Goal: Task Accomplishment & Management: Manage account settings

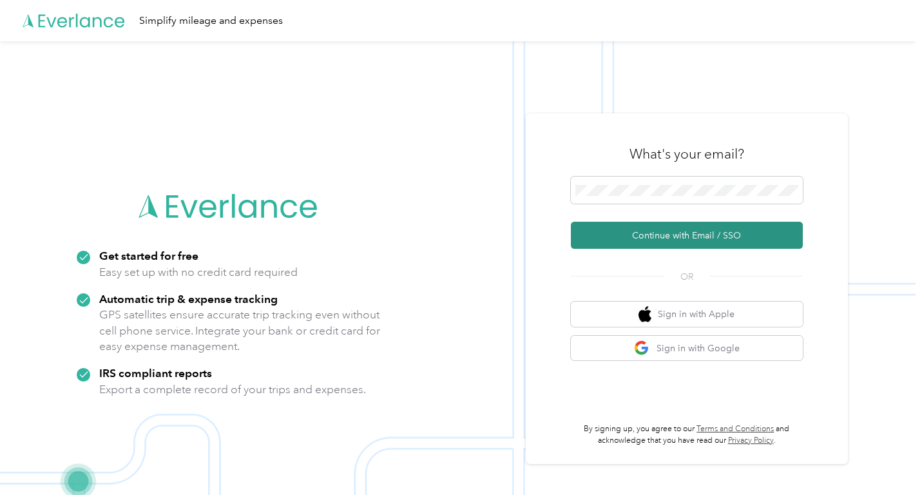
click at [677, 234] on button "Continue with Email / SSO" at bounding box center [687, 235] width 232 height 27
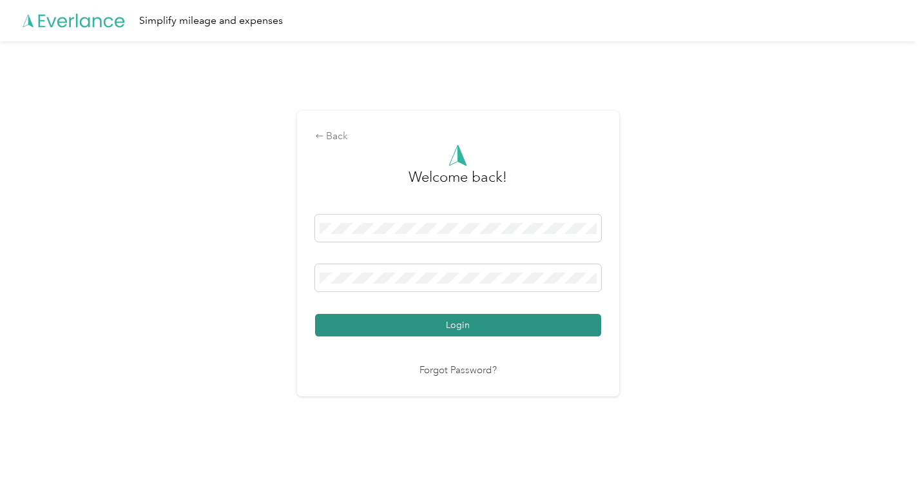
click at [458, 317] on button "Login" at bounding box center [458, 325] width 286 height 23
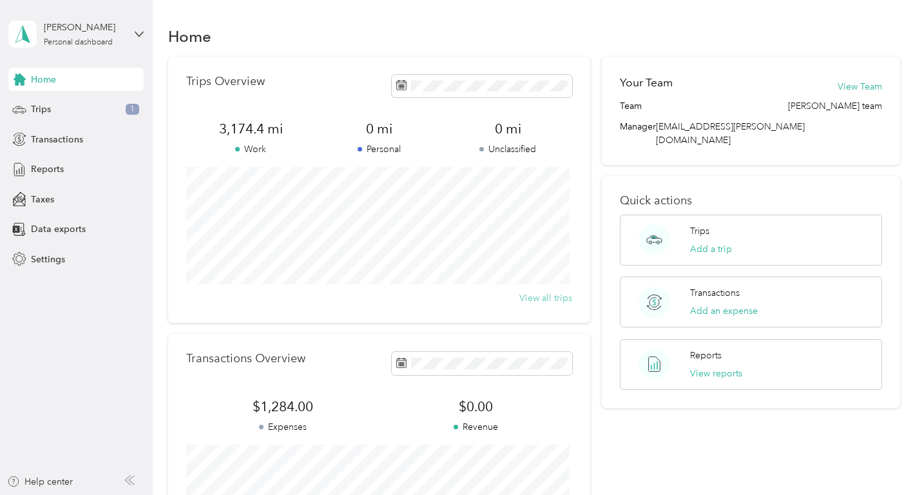
click at [534, 298] on button "View all trips" at bounding box center [545, 298] width 53 height 14
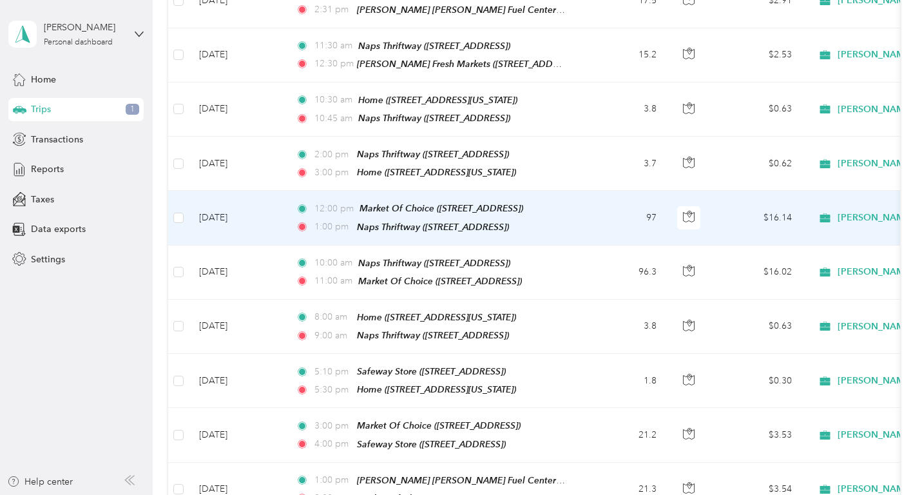
scroll to position [515, 0]
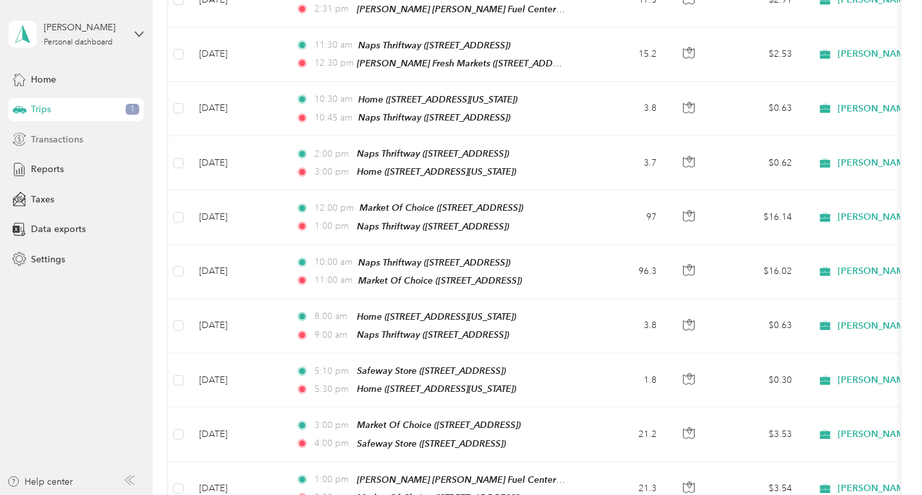
click at [37, 134] on span "Transactions" at bounding box center [57, 140] width 52 height 14
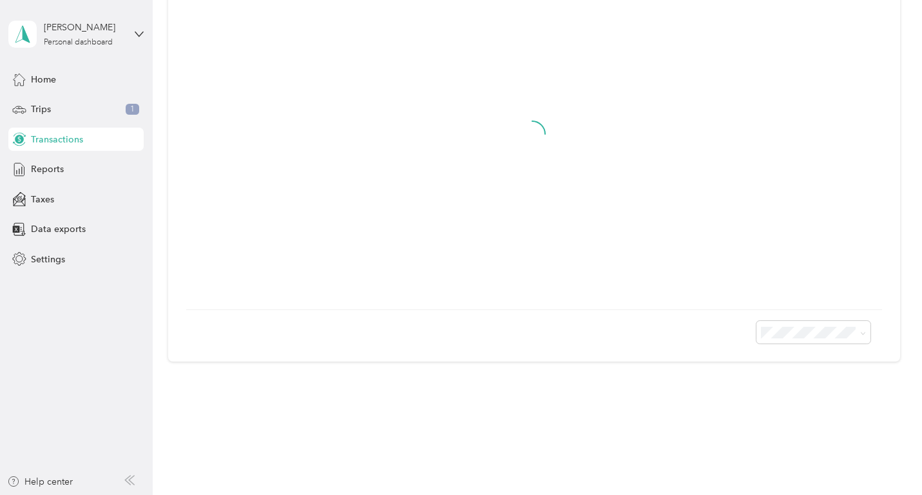
scroll to position [416, 0]
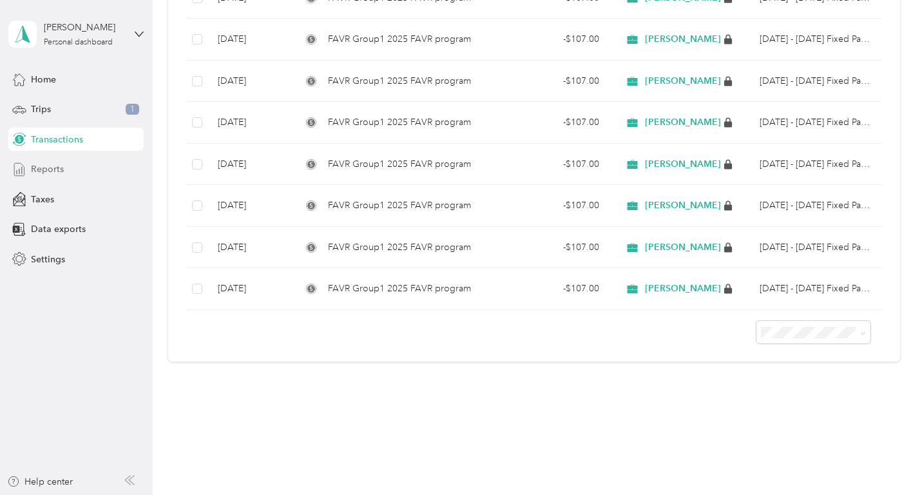
click at [44, 166] on span "Reports" at bounding box center [47, 169] width 33 height 14
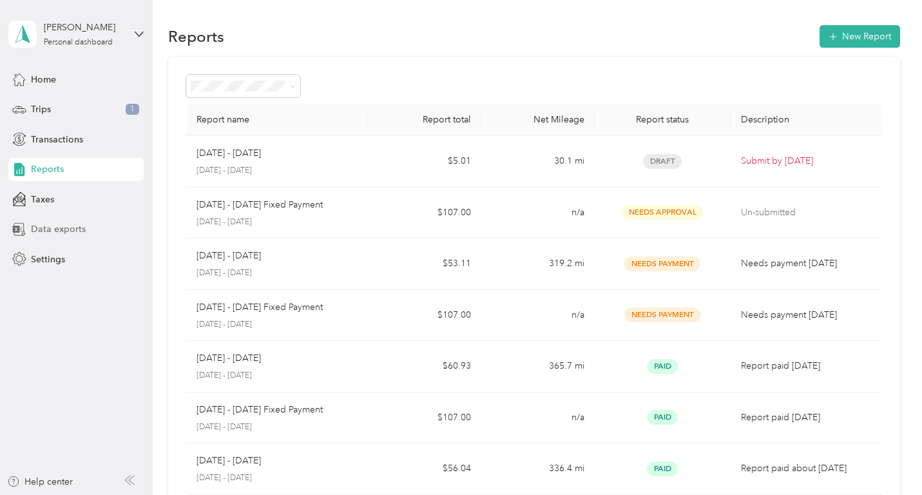
click at [65, 226] on span "Data exports" at bounding box center [58, 229] width 55 height 14
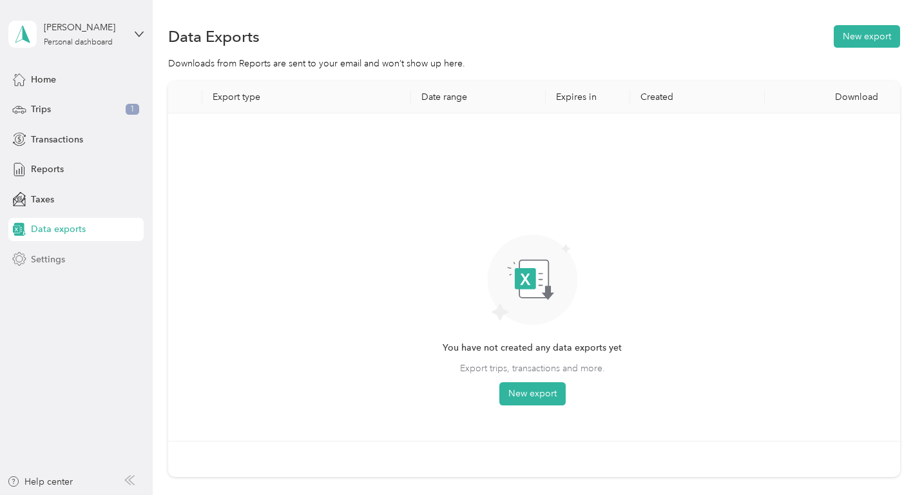
click at [42, 257] on span "Settings" at bounding box center [48, 260] width 34 height 14
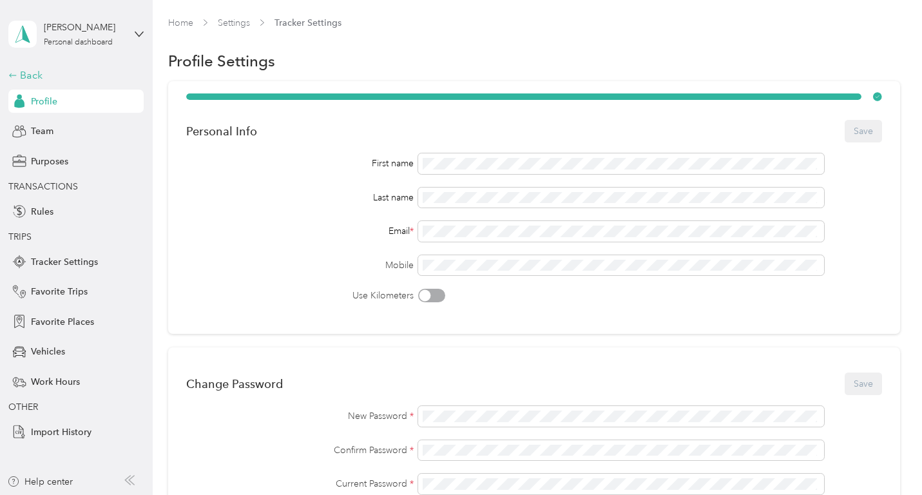
click at [24, 76] on div "Back" at bounding box center [72, 75] width 129 height 15
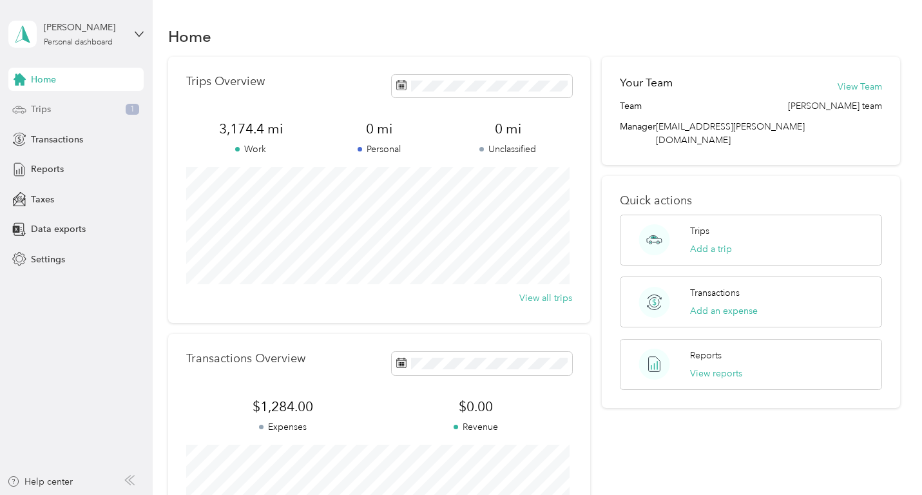
click at [55, 107] on div "Trips 1" at bounding box center [75, 109] width 135 height 23
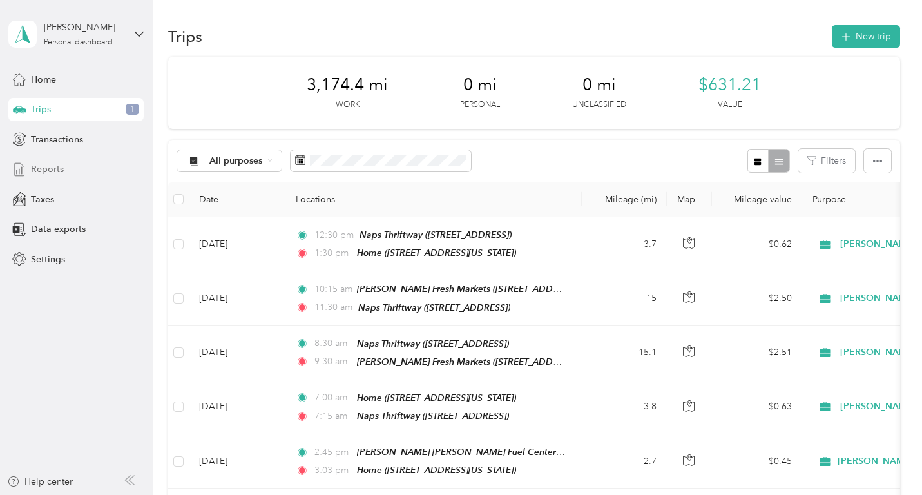
click at [79, 178] on div "Reports" at bounding box center [75, 169] width 135 height 23
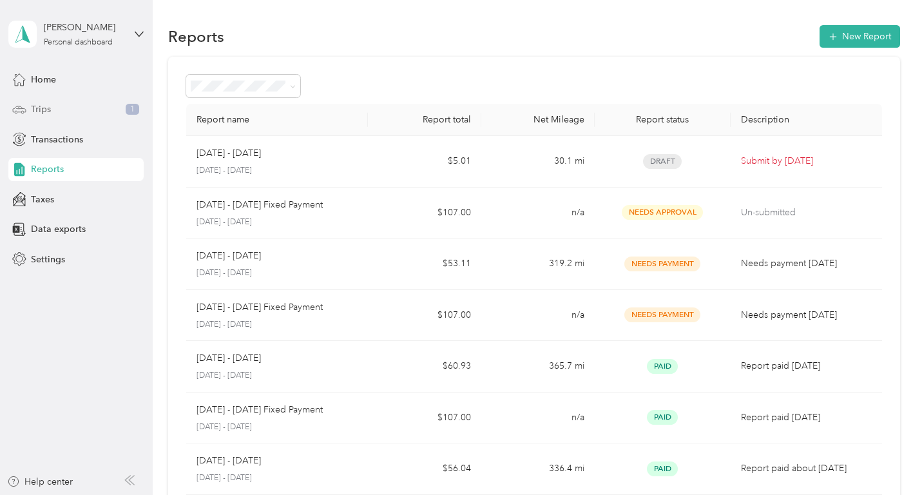
click at [58, 107] on div "Trips 1" at bounding box center [75, 109] width 135 height 23
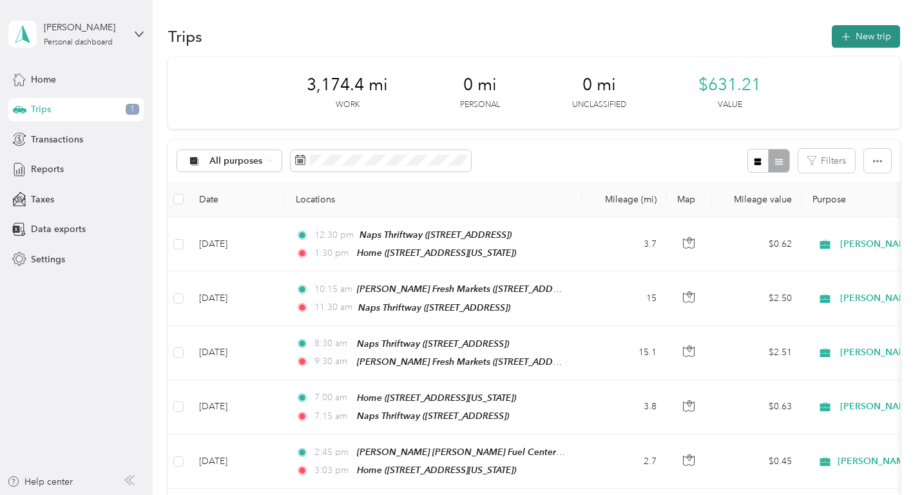
click at [874, 35] on button "New trip" at bounding box center [866, 36] width 68 height 23
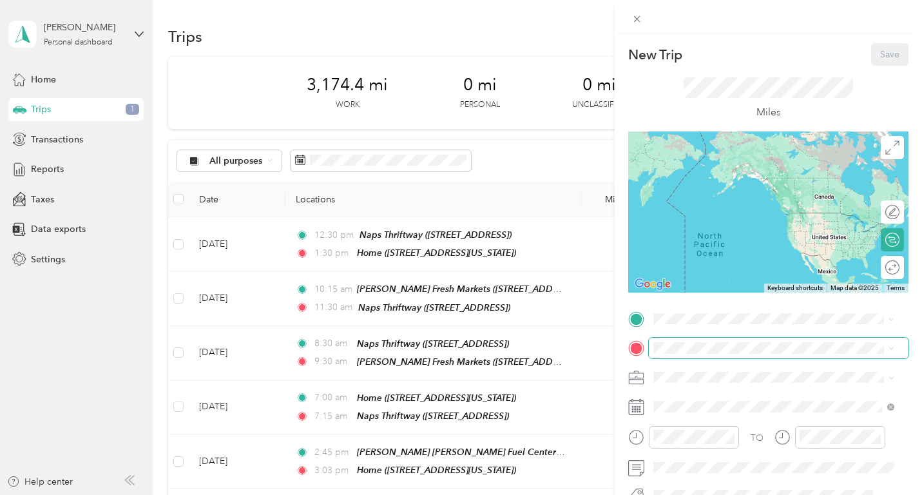
scroll to position [64, 0]
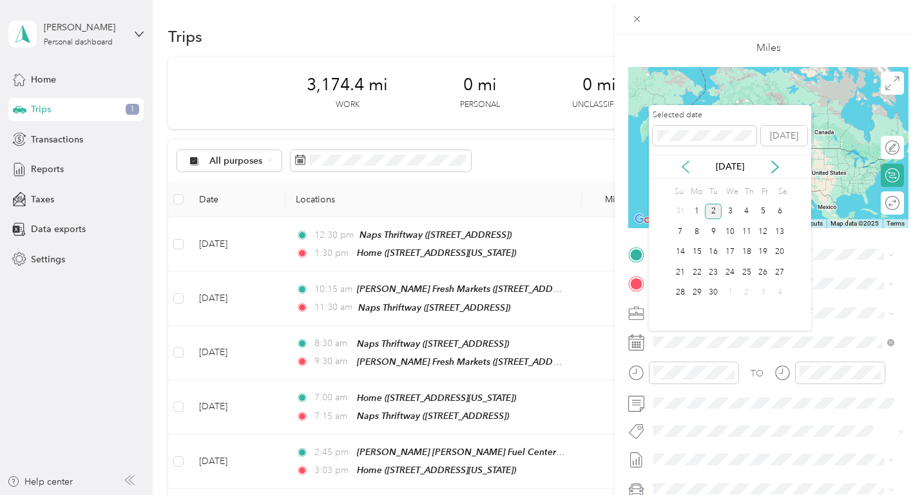
click at [686, 162] on icon at bounding box center [685, 166] width 13 height 13
click at [764, 294] on div "29" at bounding box center [763, 293] width 17 height 16
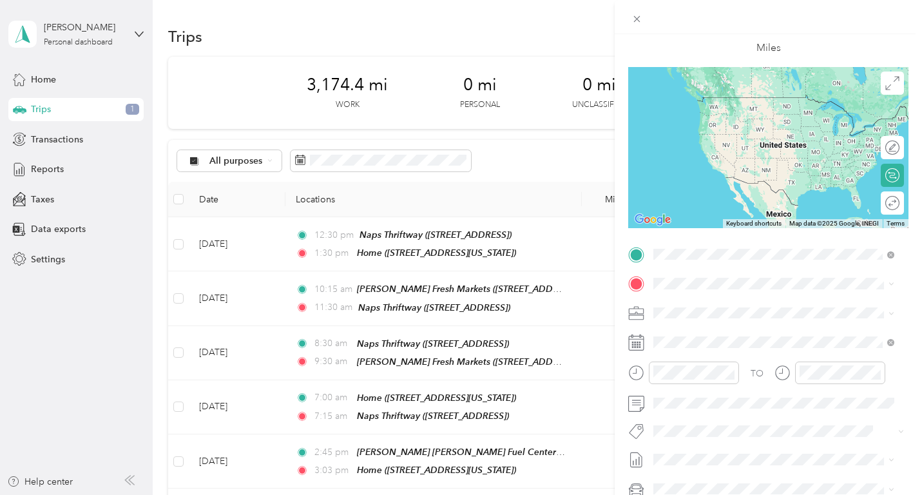
click at [728, 316] on span "[STREET_ADDRESS][US_STATE]" at bounding box center [742, 319] width 129 height 11
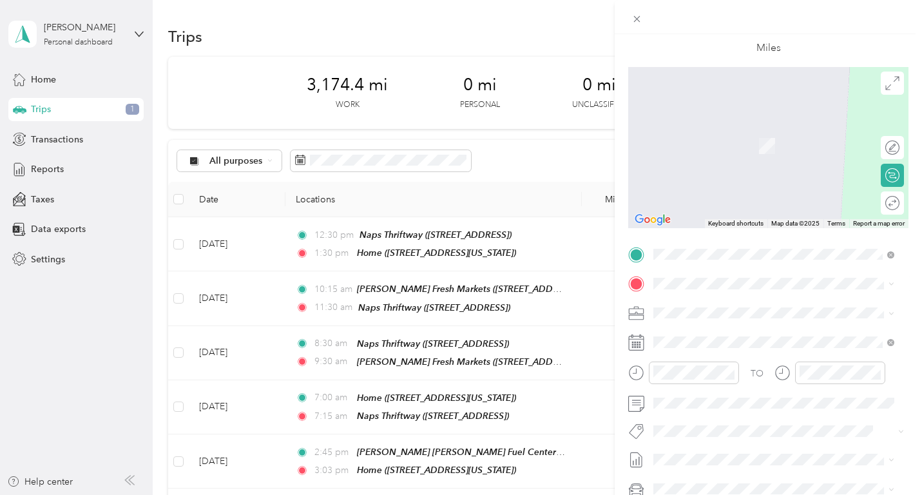
click at [727, 349] on span "[STREET_ADDRESS]" at bounding box center [719, 352] width 82 height 11
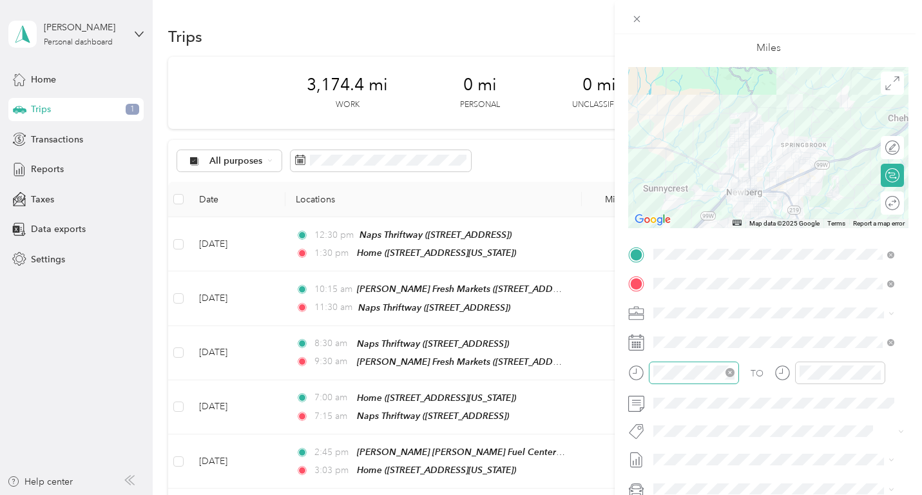
click at [730, 374] on icon "close-circle" at bounding box center [730, 372] width 9 height 9
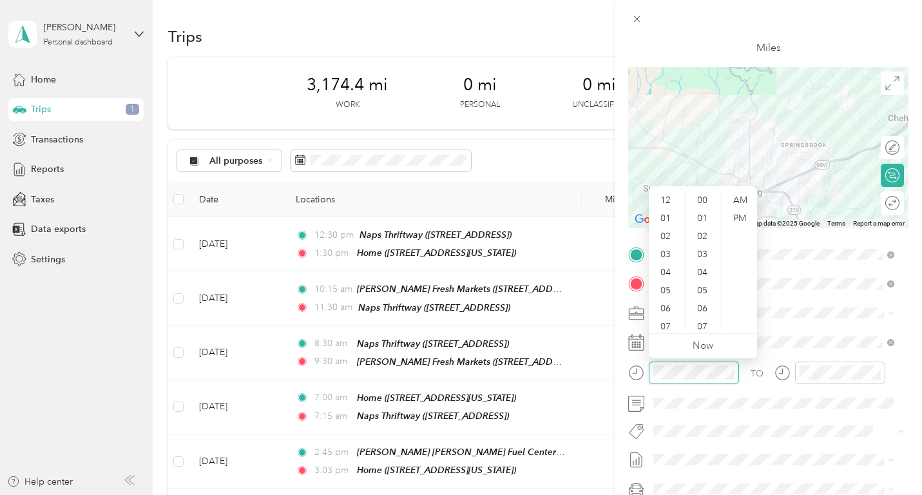
scroll to position [77, 0]
click at [662, 264] on div "08" at bounding box center [666, 267] width 31 height 18
click at [700, 194] on div "00" at bounding box center [703, 200] width 31 height 18
click at [843, 363] on div at bounding box center [840, 372] width 90 height 23
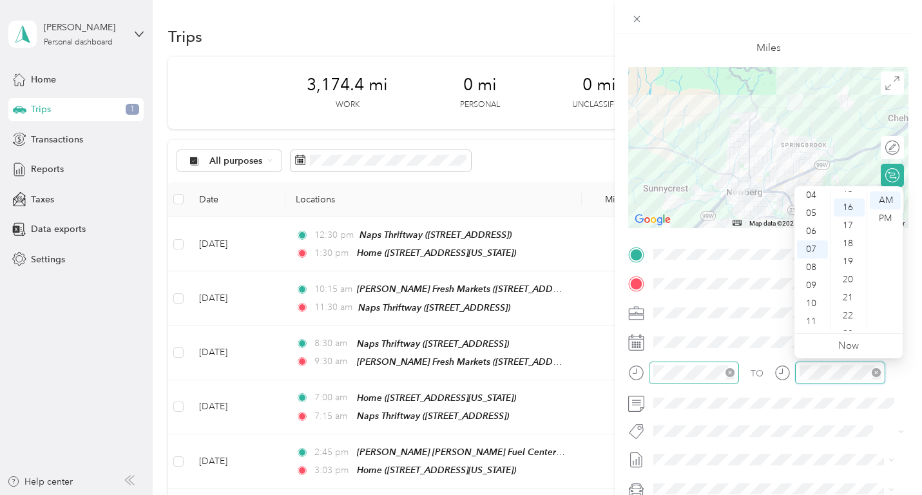
scroll to position [289, 0]
click at [814, 281] on div "09" at bounding box center [812, 285] width 31 height 18
click at [848, 198] on div "00" at bounding box center [849, 200] width 31 height 18
click at [775, 418] on div "TO Add photo" at bounding box center [768, 399] width 280 height 311
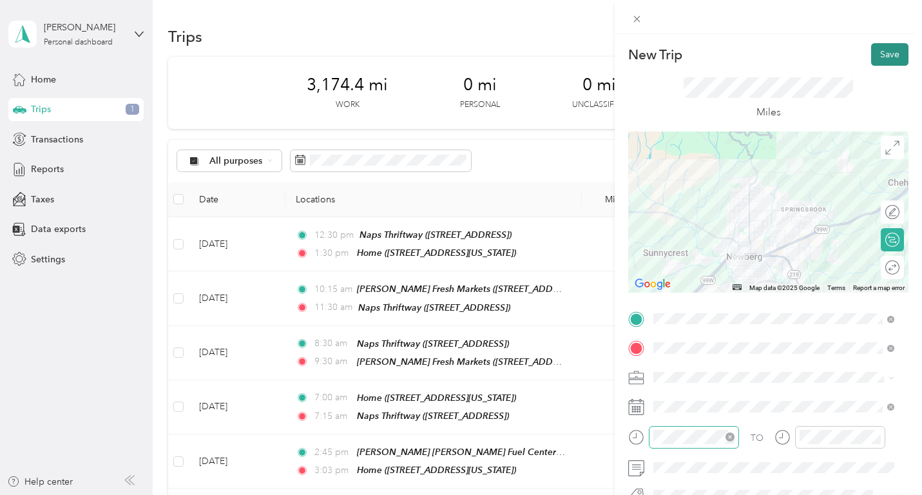
click at [872, 48] on button "Save" at bounding box center [889, 54] width 37 height 23
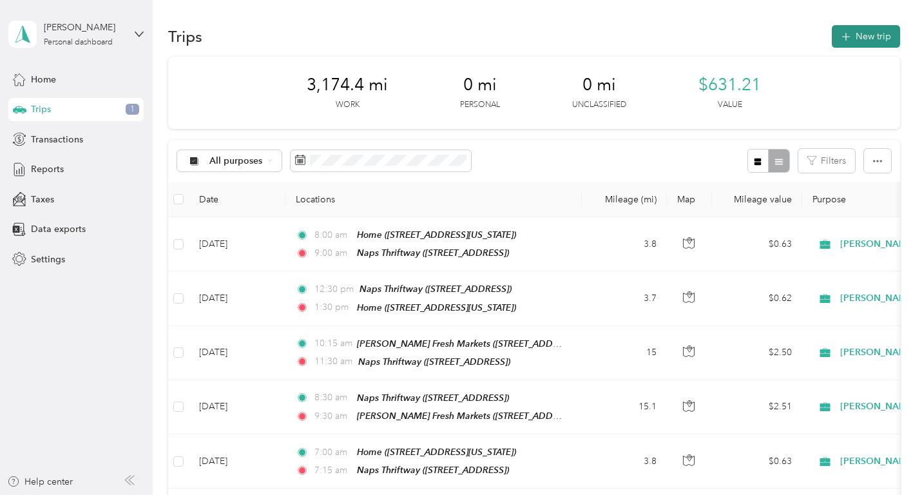
click at [872, 32] on button "New trip" at bounding box center [866, 36] width 68 height 23
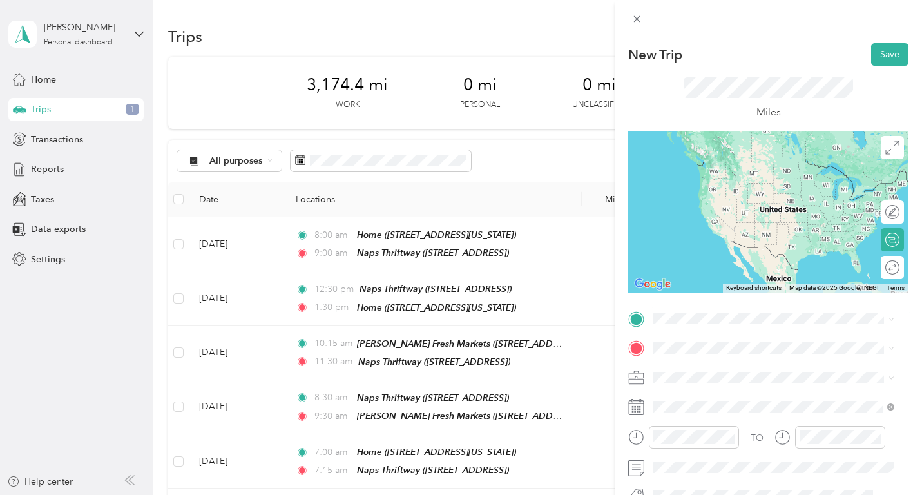
click at [746, 170] on strong "Naps Thriftway" at bounding box center [754, 167] width 64 height 11
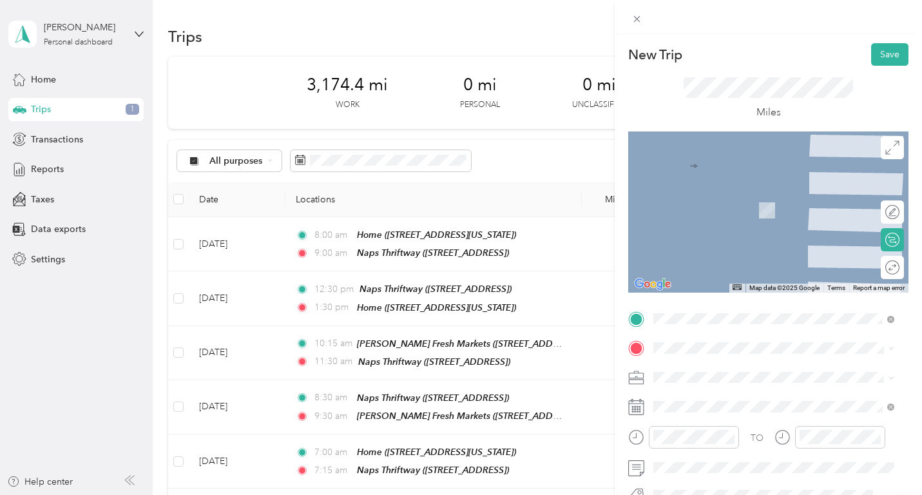
click at [804, 207] on div "TEAM New Seasons Market [STREET_ADDRESS]" at bounding box center [744, 205] width 133 height 32
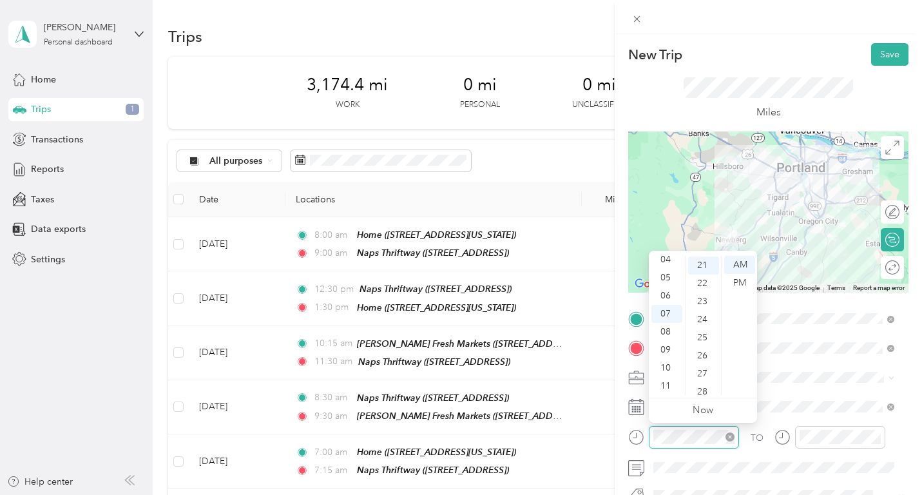
scroll to position [379, 0]
click at [668, 328] on div "08" at bounding box center [666, 332] width 31 height 18
click at [704, 362] on div "30" at bounding box center [703, 363] width 31 height 18
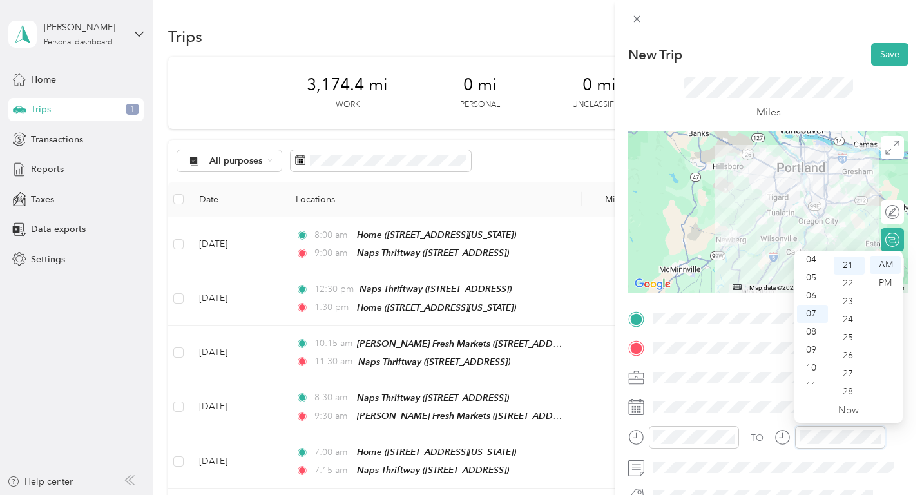
scroll to position [379, 0]
click at [812, 347] on div "09" at bounding box center [812, 350] width 31 height 18
click at [851, 261] on div "00" at bounding box center [849, 265] width 31 height 18
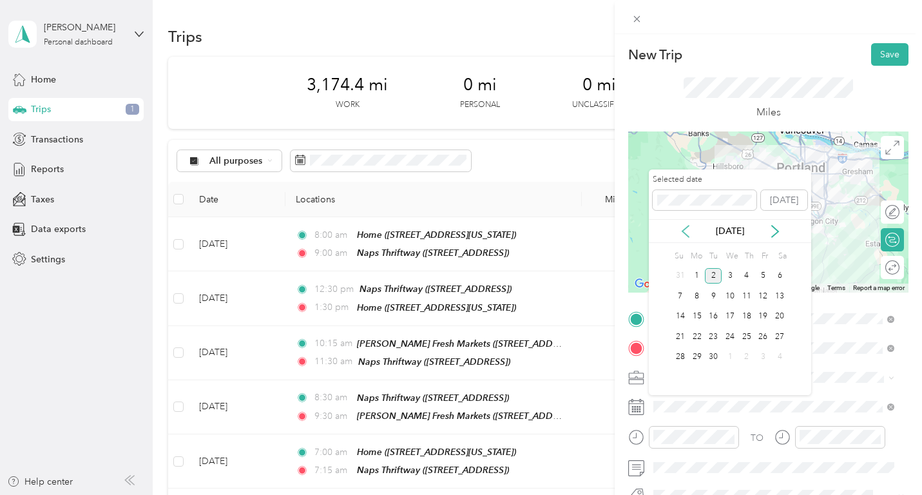
click at [689, 233] on icon at bounding box center [685, 231] width 13 height 13
click at [764, 356] on div "29" at bounding box center [763, 357] width 17 height 16
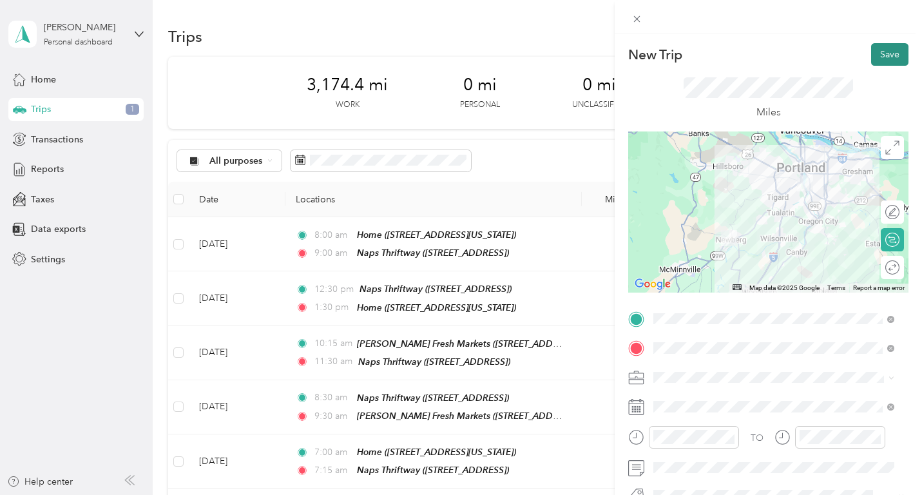
click at [883, 57] on button "Save" at bounding box center [889, 54] width 37 height 23
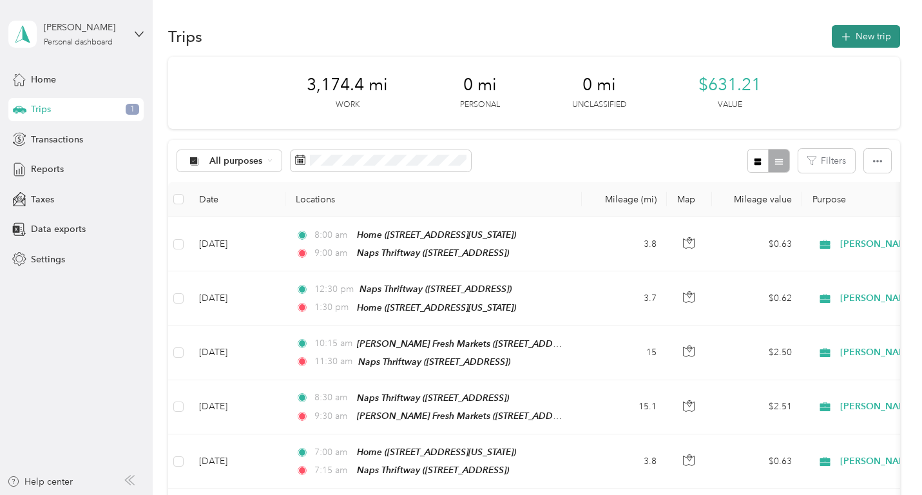
click at [876, 26] on button "New trip" at bounding box center [866, 36] width 68 height 23
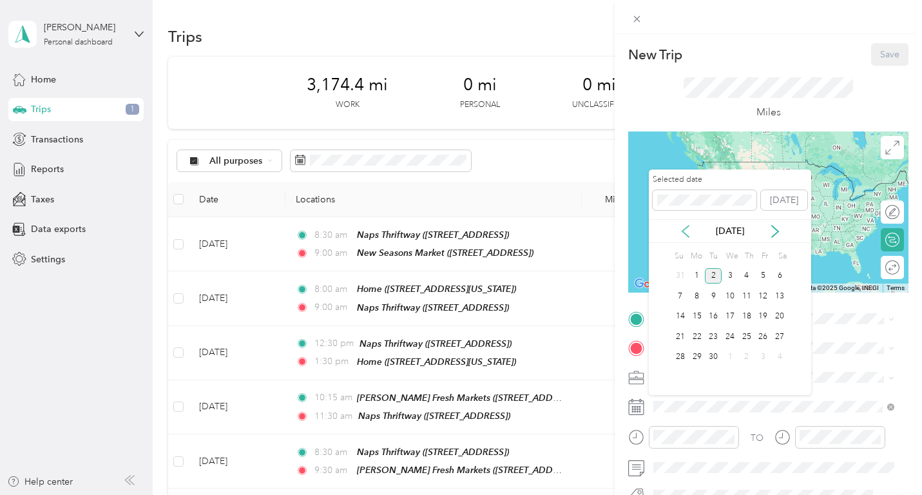
click at [688, 228] on icon at bounding box center [685, 231] width 13 height 13
click at [765, 354] on div "29" at bounding box center [763, 357] width 17 height 16
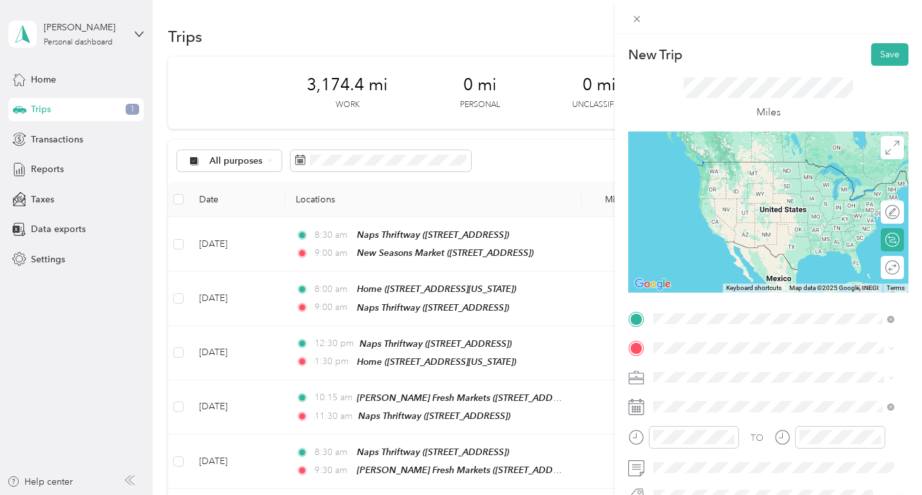
click at [769, 174] on div "TEAM New Seasons Market [STREET_ADDRESS]" at bounding box center [744, 176] width 133 height 32
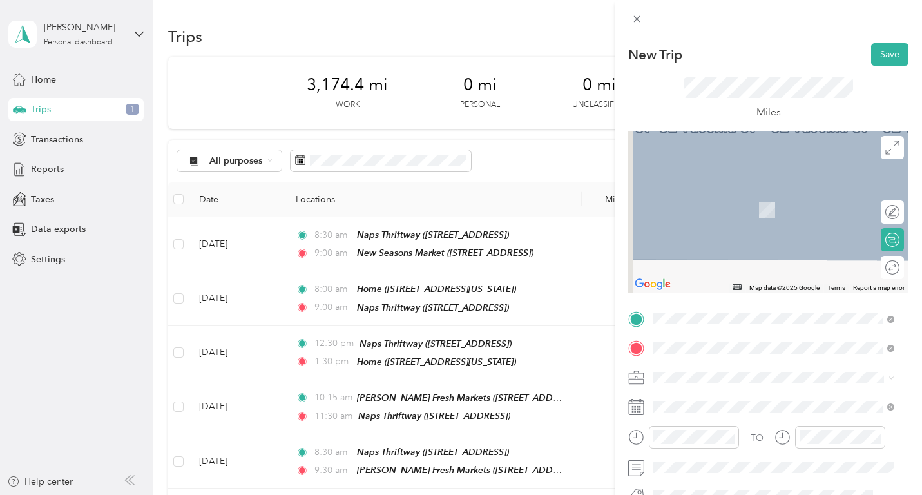
click at [738, 213] on div "TEAM Naps Thriftway [STREET_ADDRESS]" at bounding box center [732, 211] width 108 height 32
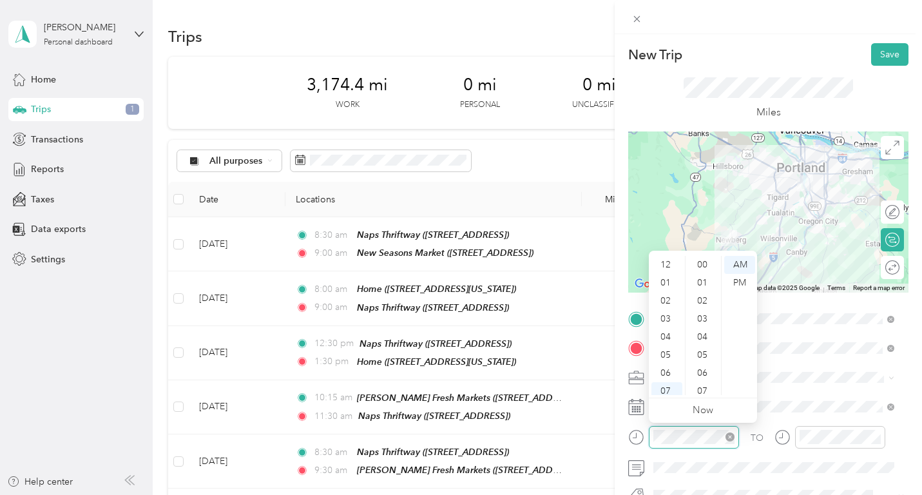
scroll to position [77, 0]
click at [668, 363] on div "10" at bounding box center [666, 368] width 31 height 18
click at [702, 264] on div "00" at bounding box center [703, 265] width 31 height 18
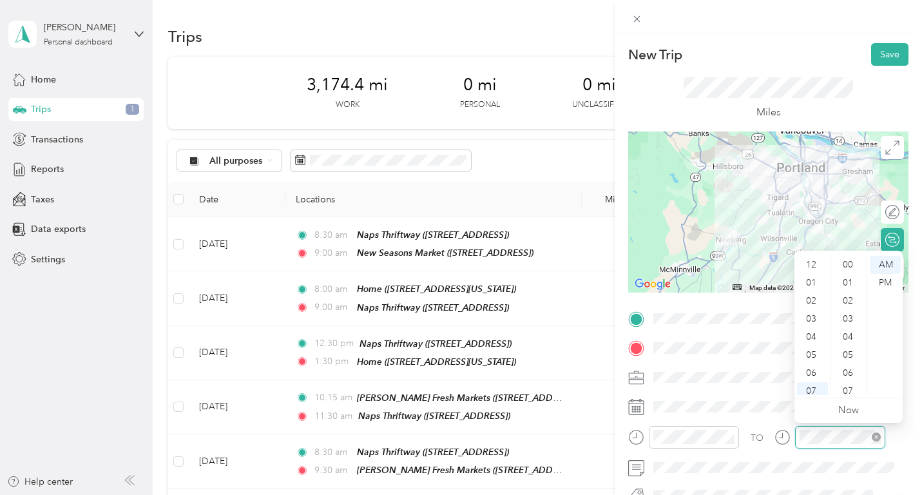
scroll to position [77, 0]
click at [814, 380] on div "11" at bounding box center [812, 386] width 31 height 18
click at [850, 262] on div "00" at bounding box center [849, 265] width 31 height 18
click at [874, 56] on button "Save" at bounding box center [889, 54] width 37 height 23
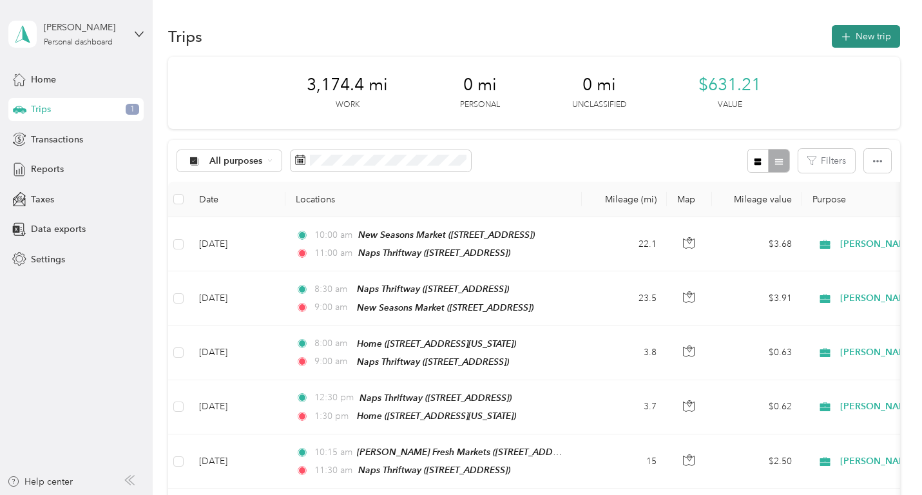
click at [878, 32] on button "New trip" at bounding box center [866, 36] width 68 height 23
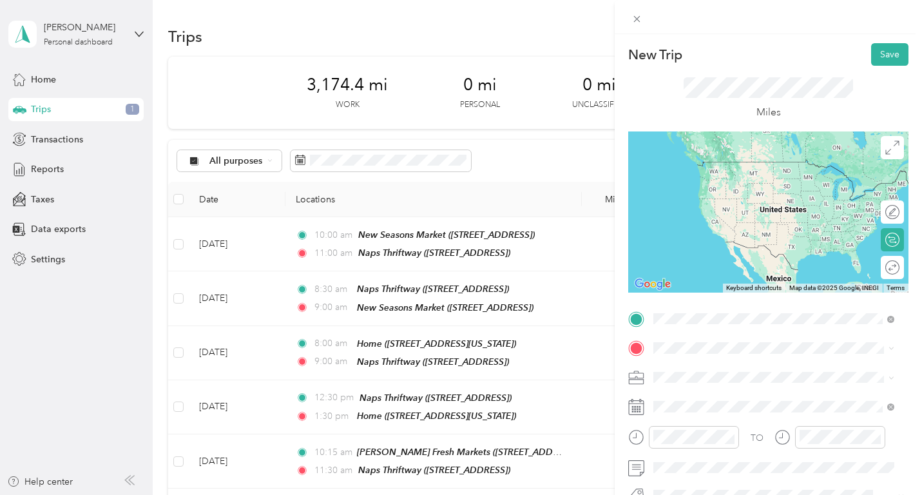
click at [760, 185] on span "[STREET_ADDRESS]" at bounding box center [719, 185] width 82 height 11
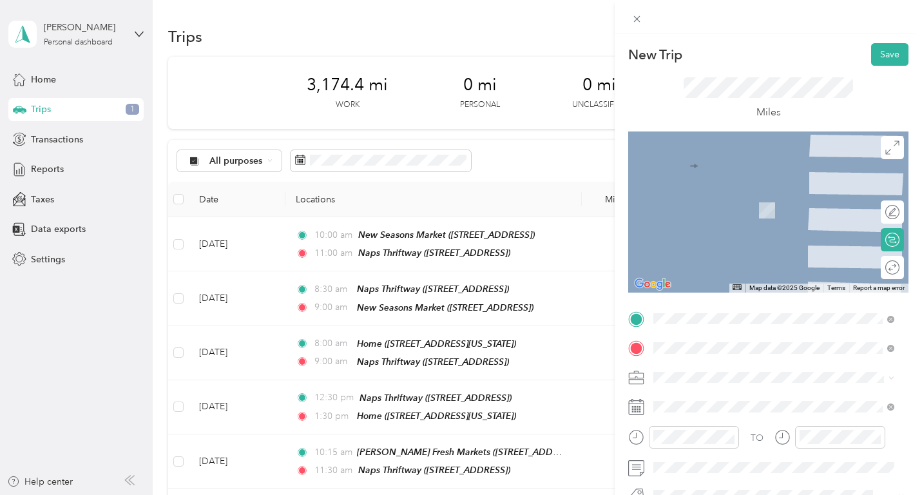
click at [764, 215] on div "Home [STREET_ADDRESS][US_STATE]" at bounding box center [742, 203] width 129 height 27
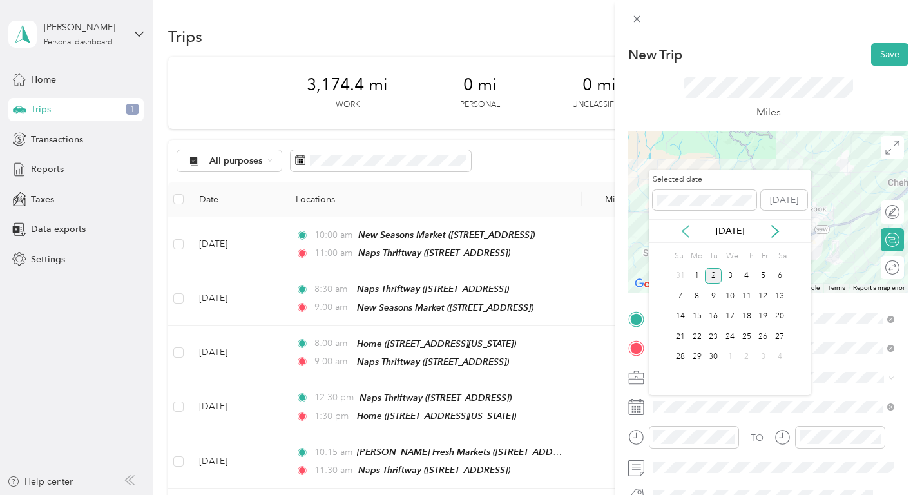
click at [686, 229] on icon at bounding box center [685, 231] width 13 height 13
click at [764, 354] on div "29" at bounding box center [763, 357] width 17 height 16
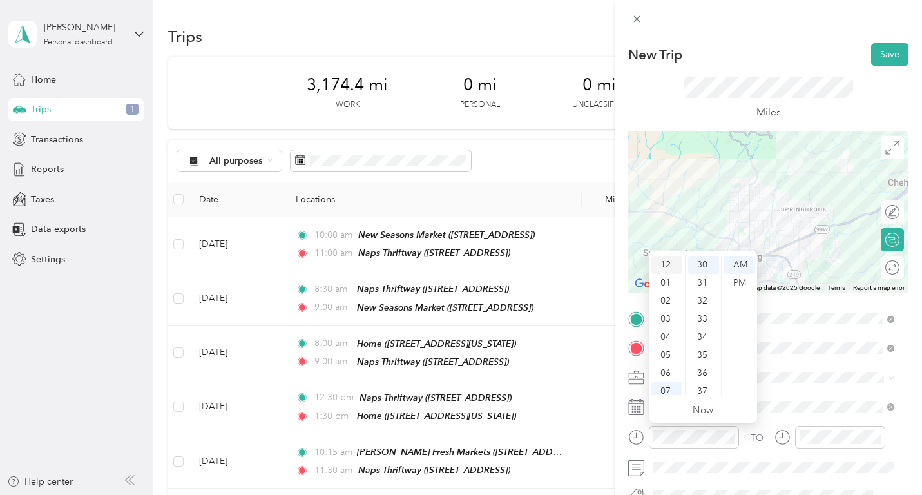
click at [672, 260] on div "12" at bounding box center [666, 265] width 31 height 18
click at [708, 355] on div "05" at bounding box center [703, 355] width 31 height 18
click at [740, 281] on div "PM" at bounding box center [739, 283] width 31 height 18
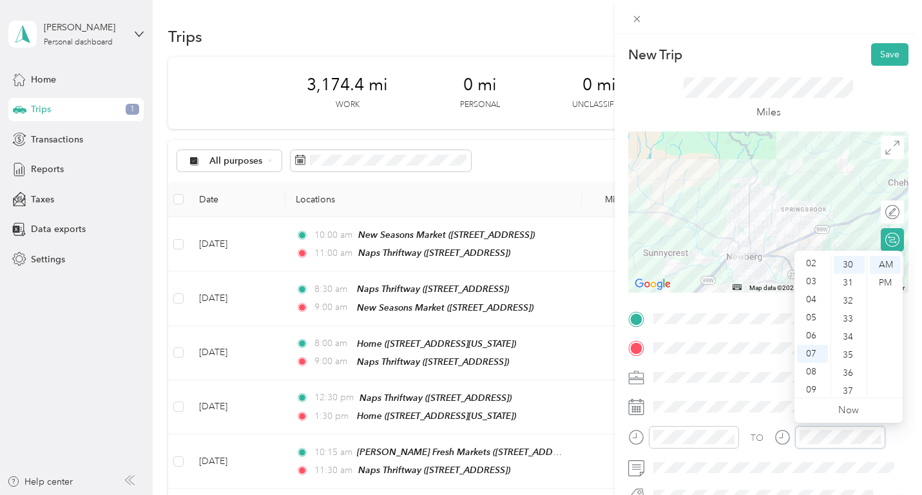
scroll to position [0, 0]
click at [811, 280] on div "01" at bounding box center [812, 283] width 31 height 18
click at [845, 262] on div "30" at bounding box center [849, 265] width 31 height 18
click at [889, 280] on div "PM" at bounding box center [885, 283] width 31 height 18
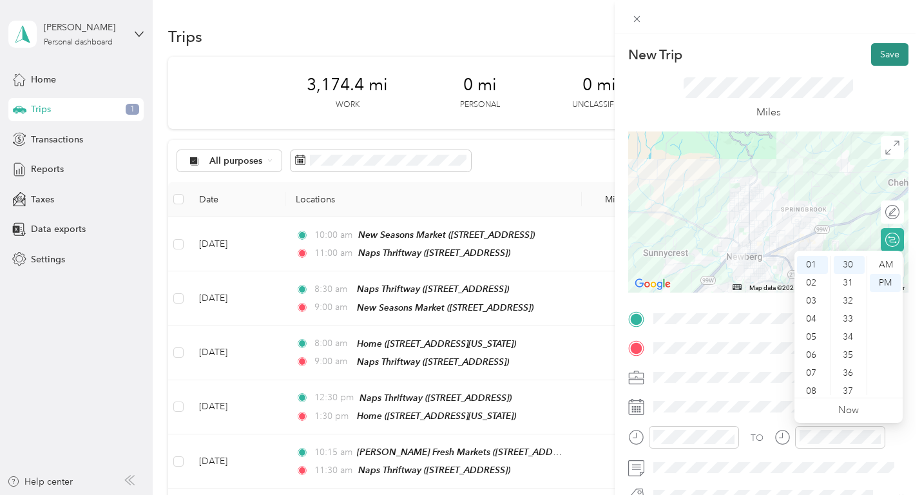
click at [878, 57] on button "Save" at bounding box center [889, 54] width 37 height 23
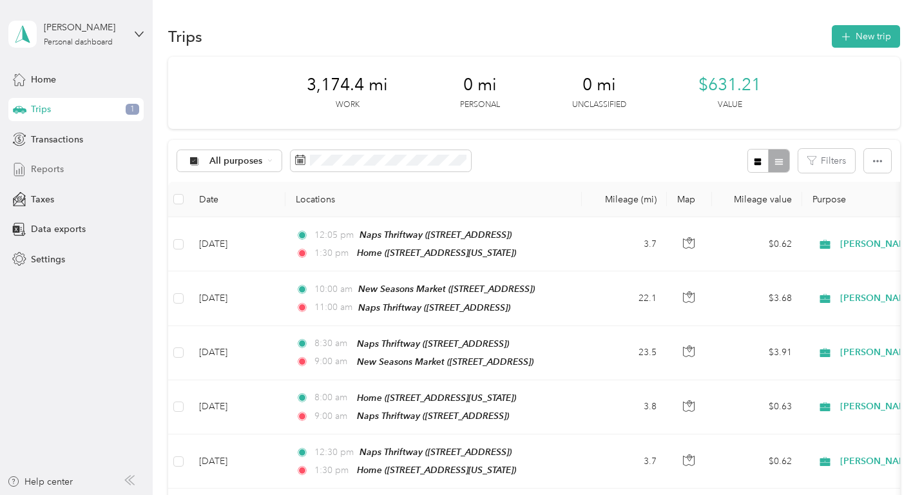
click at [48, 166] on span "Reports" at bounding box center [47, 169] width 33 height 14
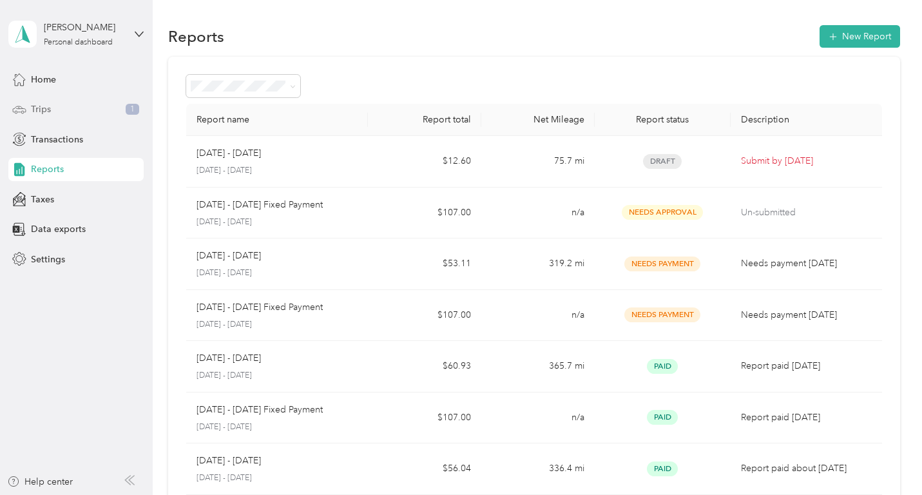
click at [74, 110] on div "Trips 1" at bounding box center [75, 109] width 135 height 23
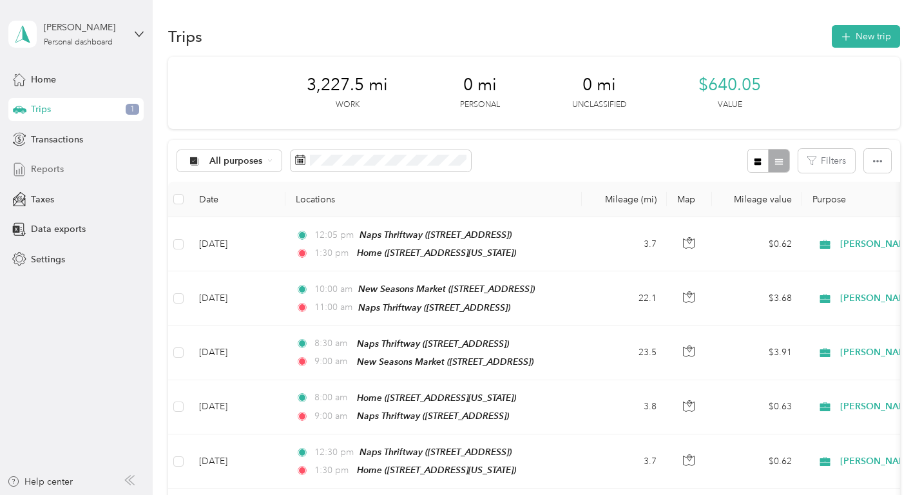
click at [74, 164] on div "Reports" at bounding box center [75, 169] width 135 height 23
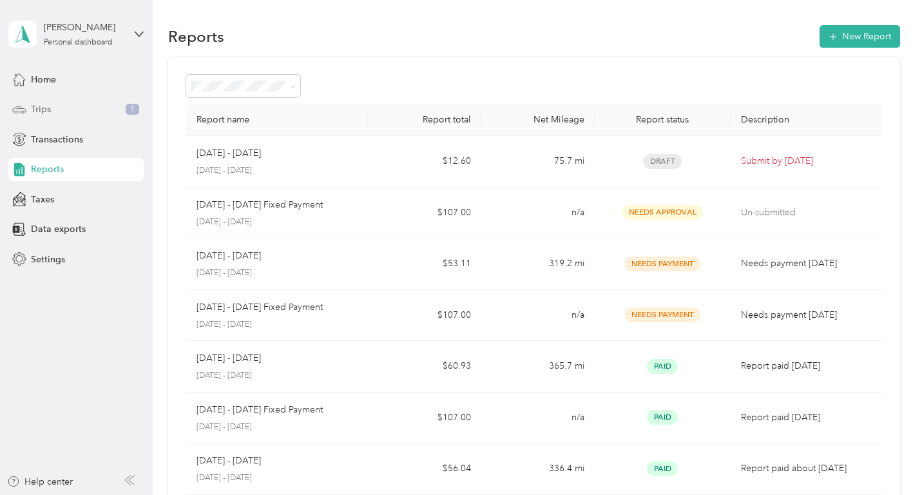
click at [48, 111] on span "Trips" at bounding box center [41, 109] width 20 height 14
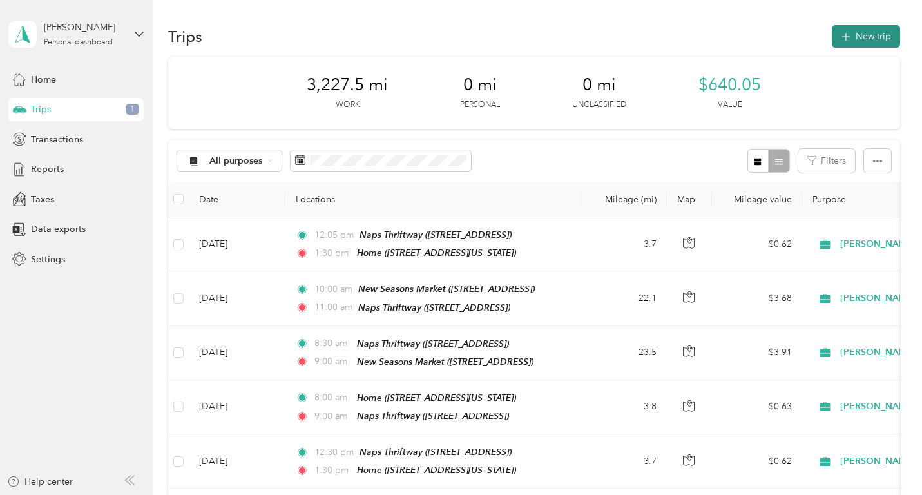
click at [875, 36] on button "New trip" at bounding box center [866, 36] width 68 height 23
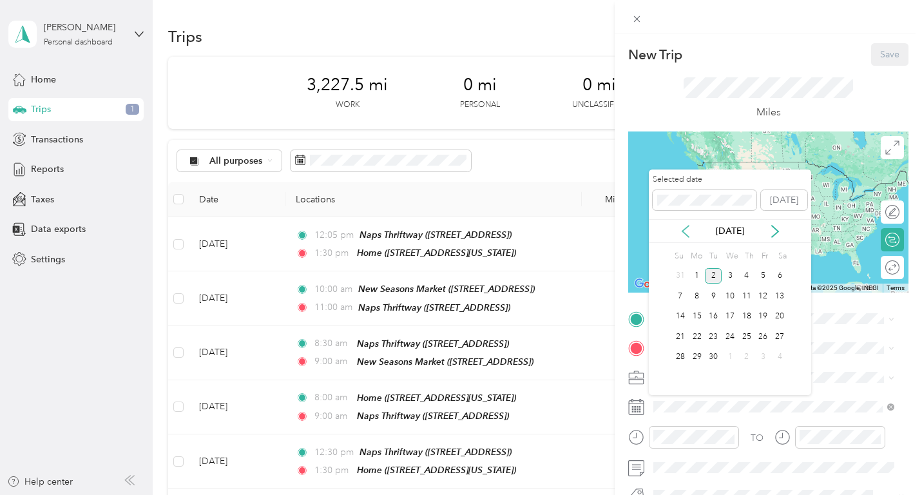
click at [684, 228] on icon at bounding box center [685, 231] width 13 height 13
click at [727, 353] on div "27" at bounding box center [730, 357] width 17 height 16
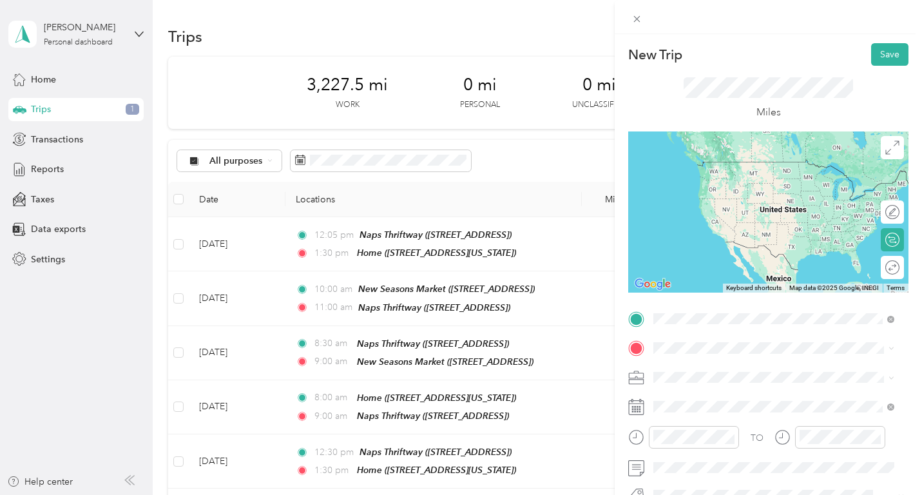
click at [727, 175] on div "Home [STREET_ADDRESS][US_STATE]" at bounding box center [742, 173] width 129 height 27
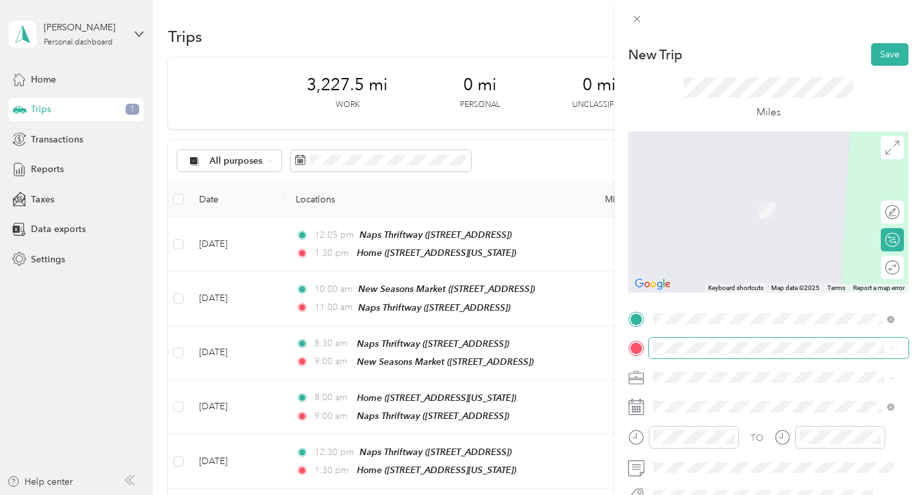
click at [702, 340] on span at bounding box center [779, 348] width 260 height 21
click at [730, 254] on div "TEAM Safeway Store [STREET_ADDRESS]" at bounding box center [730, 240] width 105 height 32
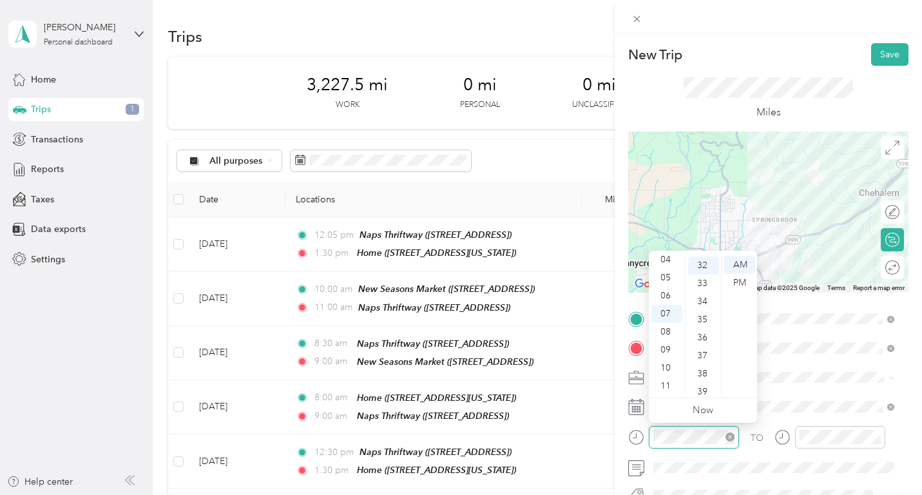
scroll to position [577, 0]
click at [670, 343] on div "09" at bounding box center [666, 350] width 31 height 18
click at [704, 262] on div "00" at bounding box center [703, 265] width 31 height 18
click at [838, 427] on div at bounding box center [840, 437] width 90 height 23
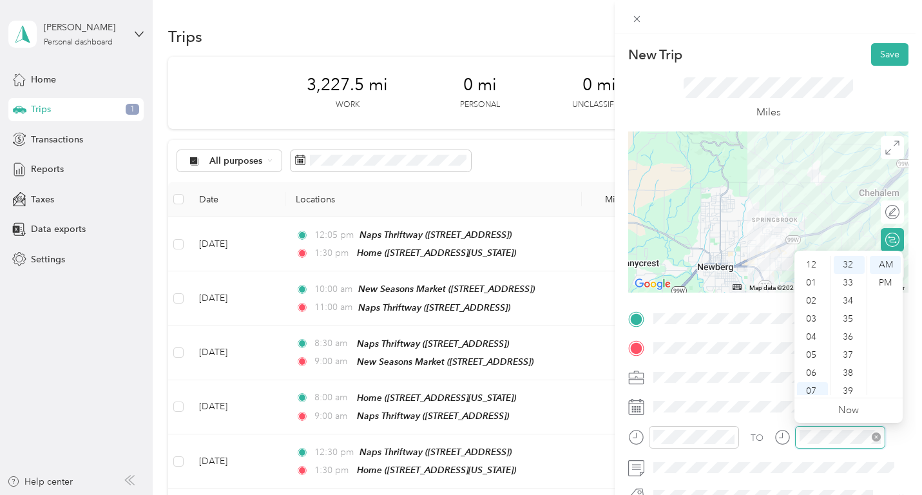
scroll to position [77, 0]
click at [812, 370] on div "10" at bounding box center [812, 368] width 31 height 18
click at [807, 344] on div "09" at bounding box center [812, 350] width 31 height 18
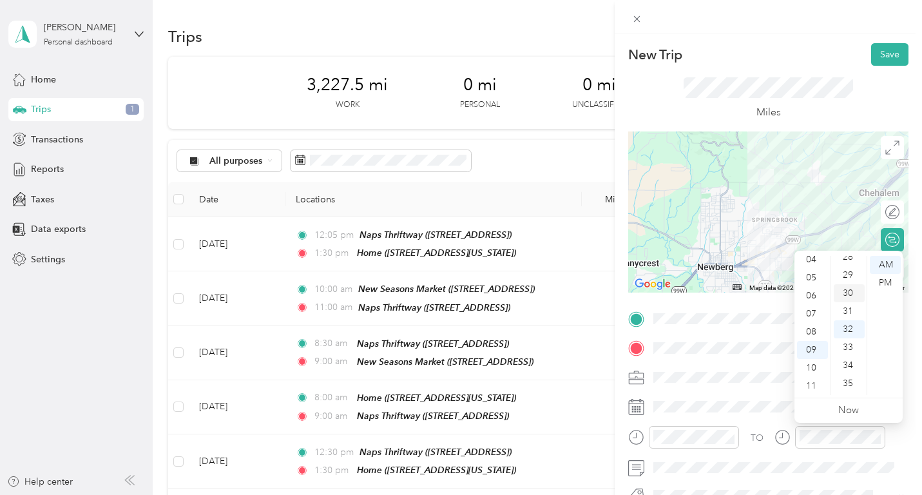
click at [851, 287] on div "30" at bounding box center [849, 293] width 31 height 18
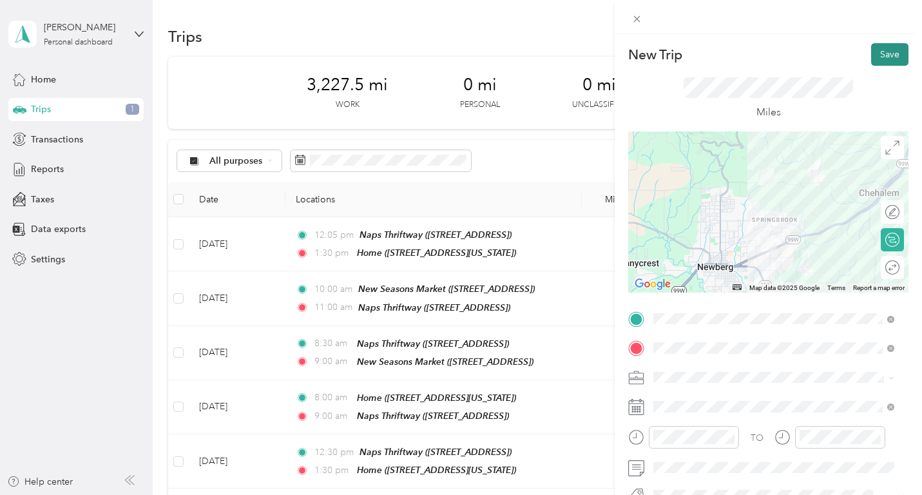
click at [889, 55] on button "Save" at bounding box center [889, 54] width 37 height 23
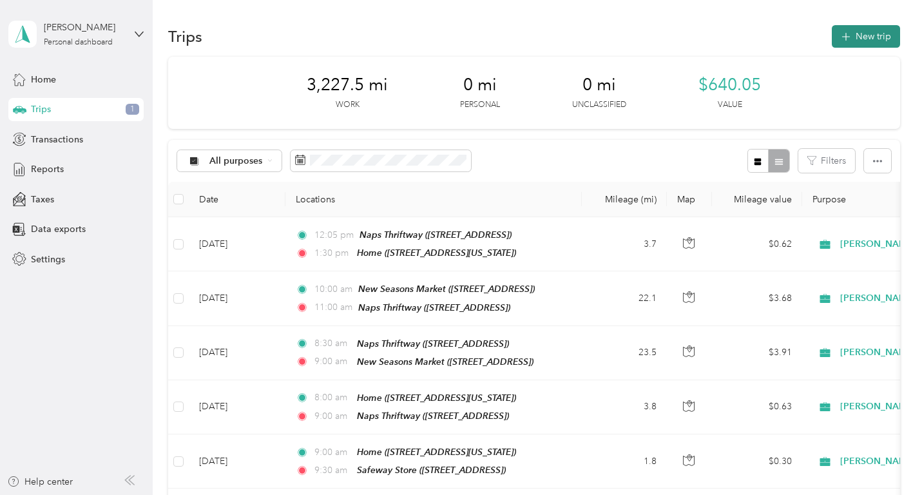
click at [863, 36] on button "New trip" at bounding box center [866, 36] width 68 height 23
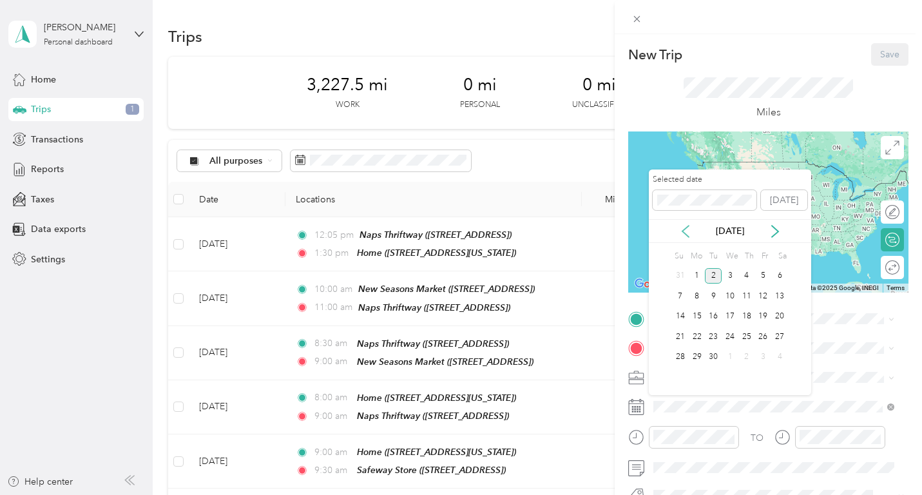
click at [688, 229] on icon at bounding box center [685, 231] width 13 height 13
click at [729, 355] on div "27" at bounding box center [730, 357] width 17 height 16
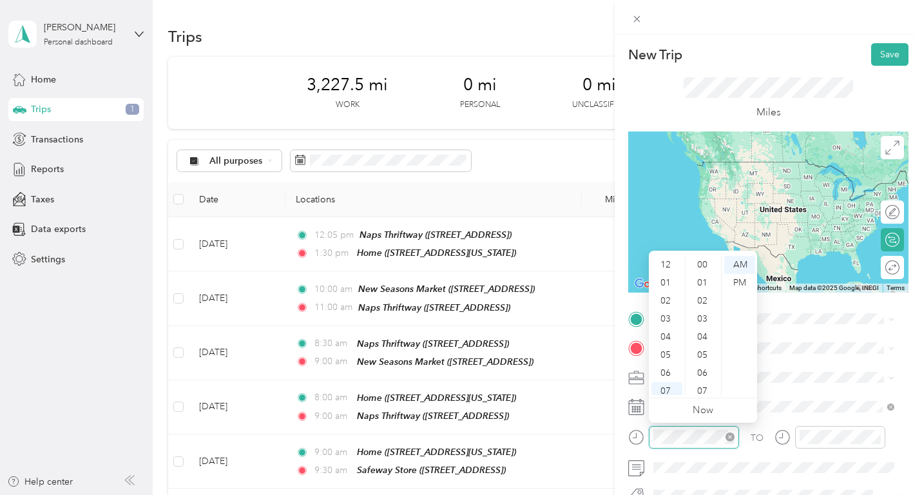
scroll to position [77, 0]
click at [664, 369] on div "10" at bounding box center [666, 368] width 31 height 18
click at [704, 262] on div "00" at bounding box center [703, 265] width 31 height 18
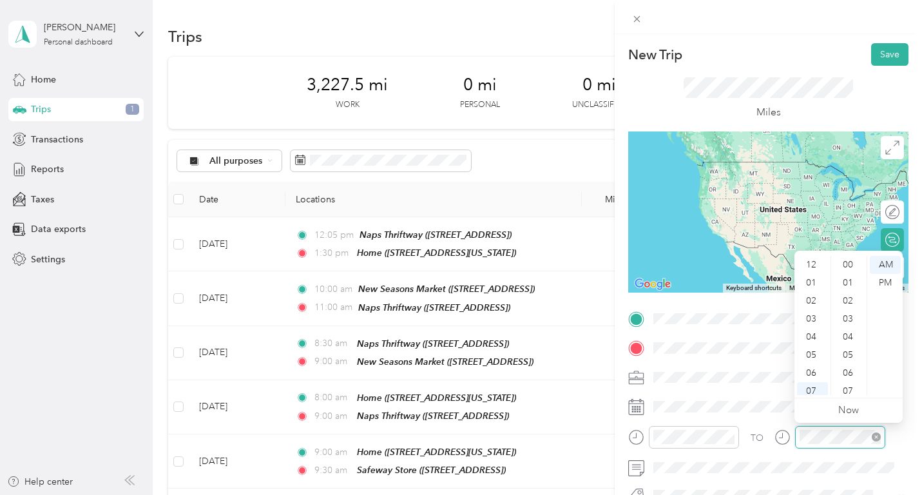
scroll to position [77, 0]
click at [809, 367] on div "10" at bounding box center [812, 368] width 31 height 18
click at [851, 275] on div "30" at bounding box center [849, 275] width 31 height 18
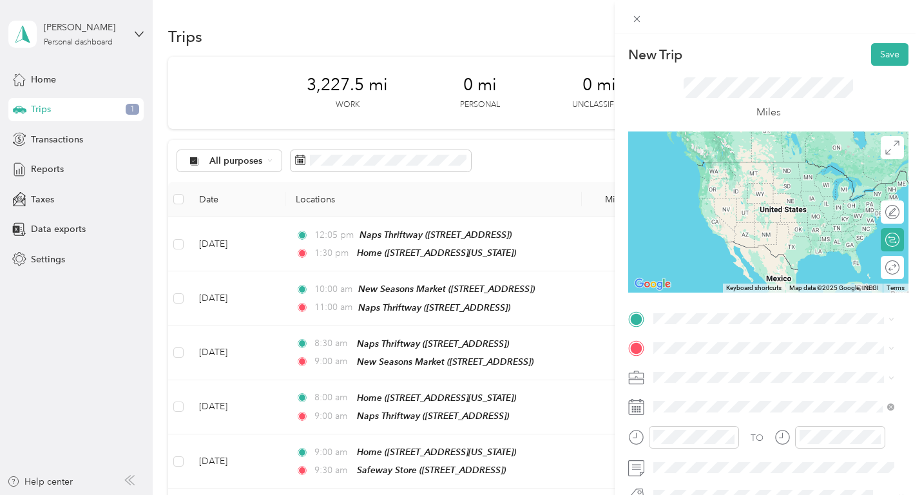
click at [738, 384] on span "[STREET_ADDRESS]" at bounding box center [719, 385] width 82 height 11
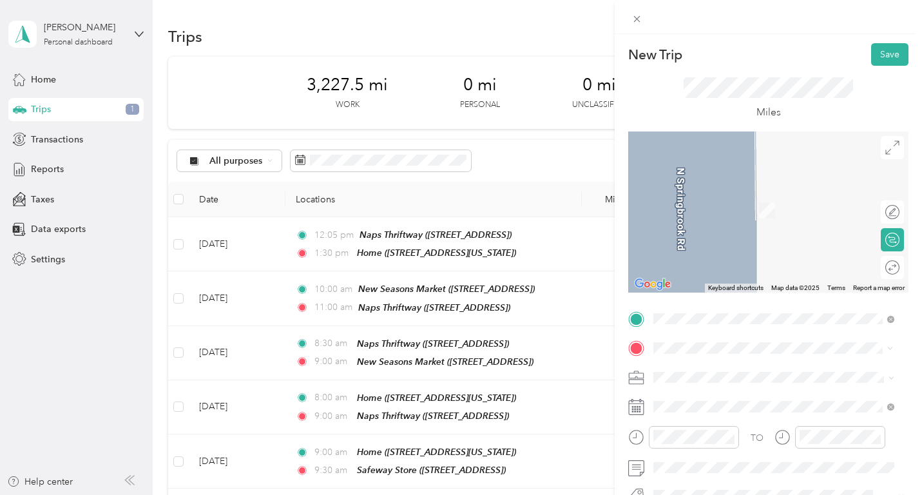
click at [720, 265] on span "[STREET_ADDRESS][PERSON_NAME]" at bounding box center [754, 260] width 153 height 11
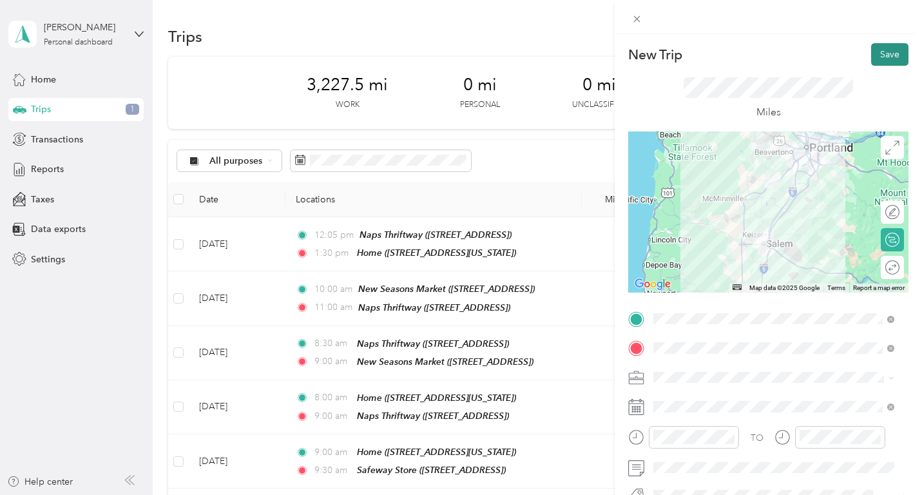
click at [881, 57] on button "Save" at bounding box center [889, 54] width 37 height 23
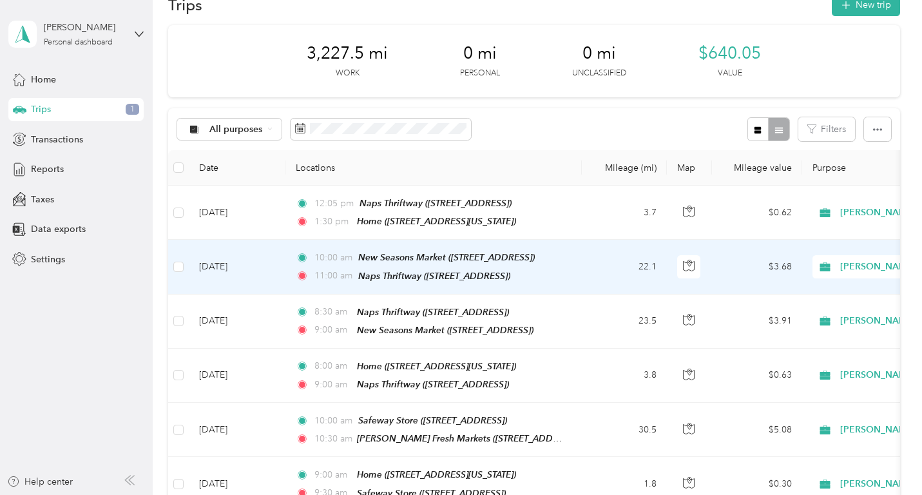
scroll to position [0, 0]
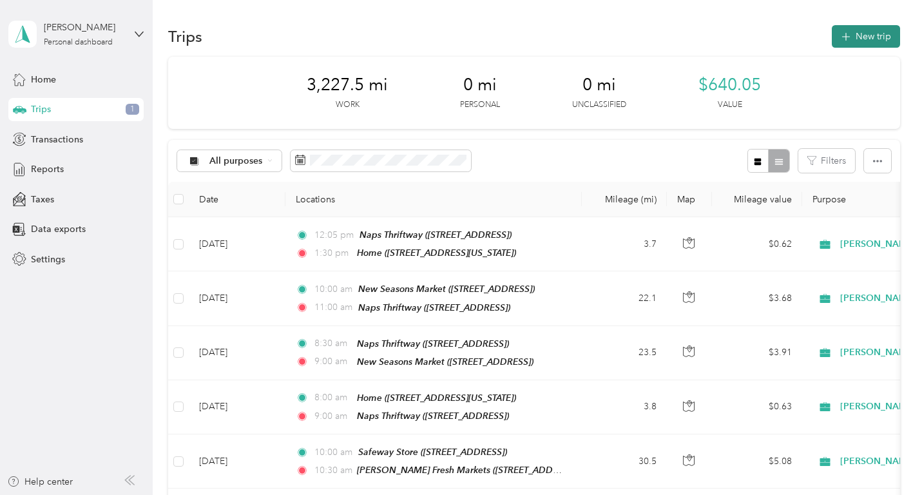
click at [872, 33] on button "New trip" at bounding box center [866, 36] width 68 height 23
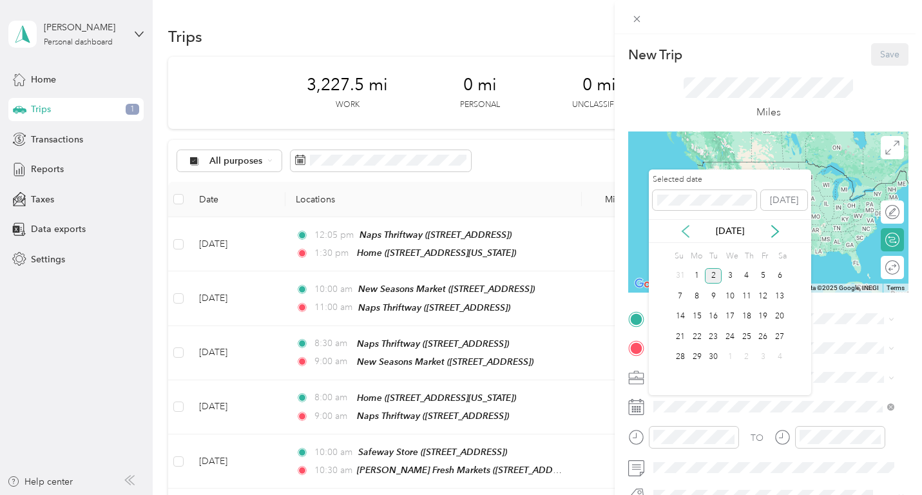
click at [685, 230] on icon at bounding box center [685, 231] width 13 height 13
click at [733, 351] on div "27" at bounding box center [730, 357] width 17 height 16
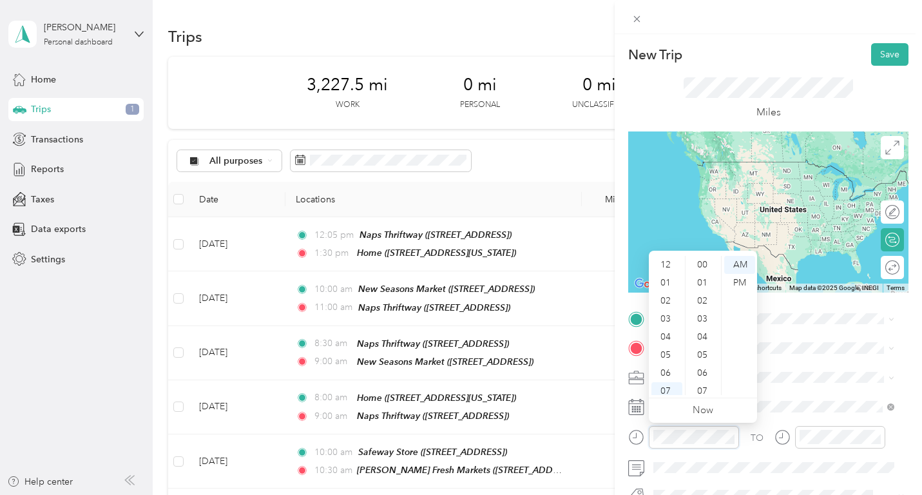
scroll to position [77, 0]
click at [670, 384] on div "11" at bounding box center [666, 386] width 31 height 18
click at [700, 263] on div "00" at bounding box center [703, 265] width 31 height 18
click at [821, 360] on div "TO Add photo" at bounding box center [768, 464] width 280 height 311
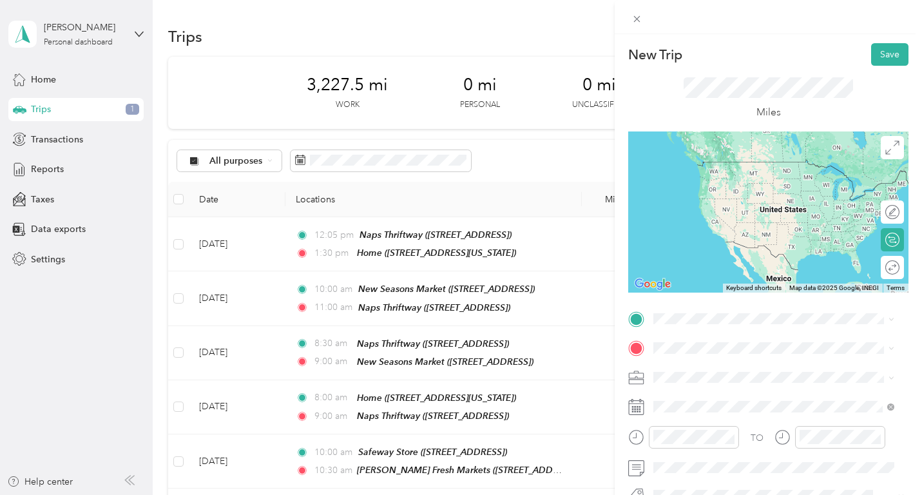
click at [551, 421] on div "New Trip Save This trip cannot be edited because it is either under review, app…" at bounding box center [461, 247] width 922 height 495
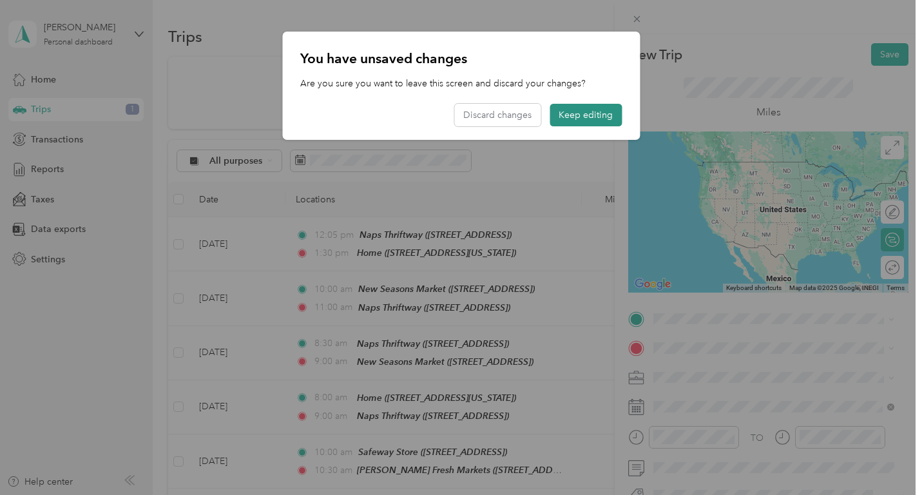
click at [578, 119] on button "Keep editing" at bounding box center [586, 115] width 72 height 23
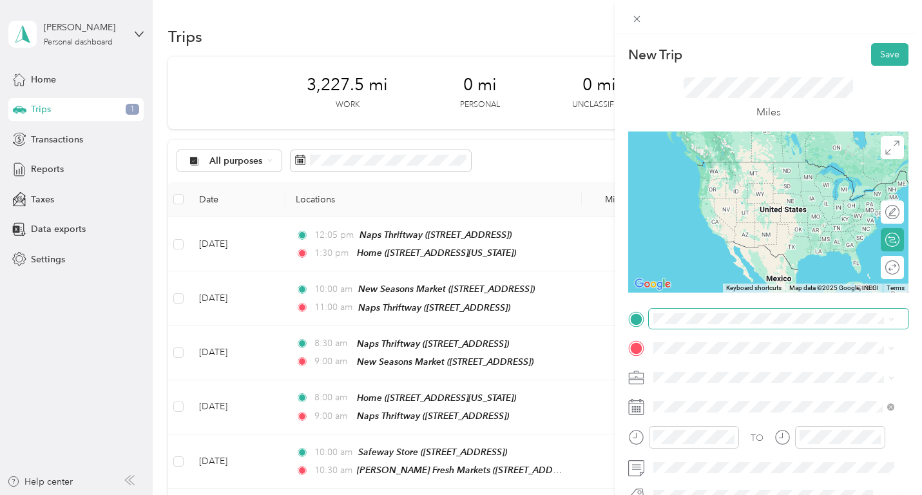
click at [724, 311] on span at bounding box center [779, 319] width 260 height 21
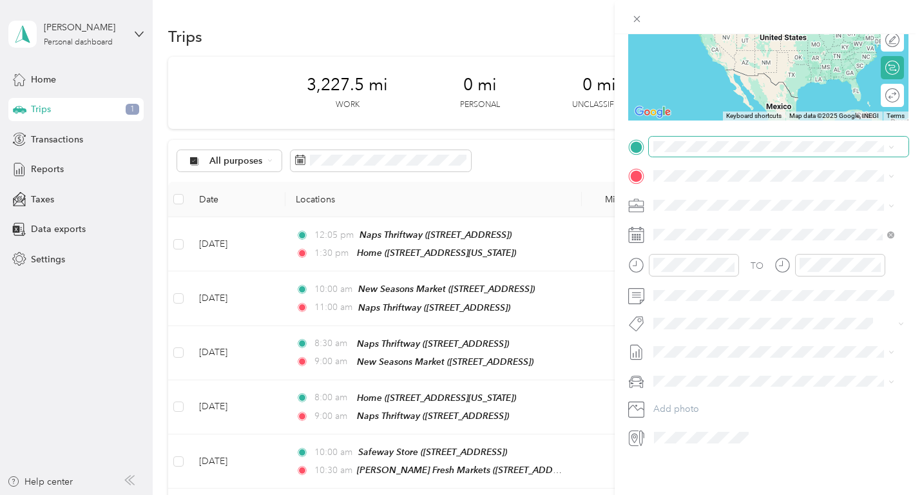
scroll to position [182, 0]
click at [718, 256] on div "TEAM [PERSON_NAME] Fresh Markets [STREET_ADDRESS][PERSON_NAME]" at bounding box center [769, 243] width 182 height 32
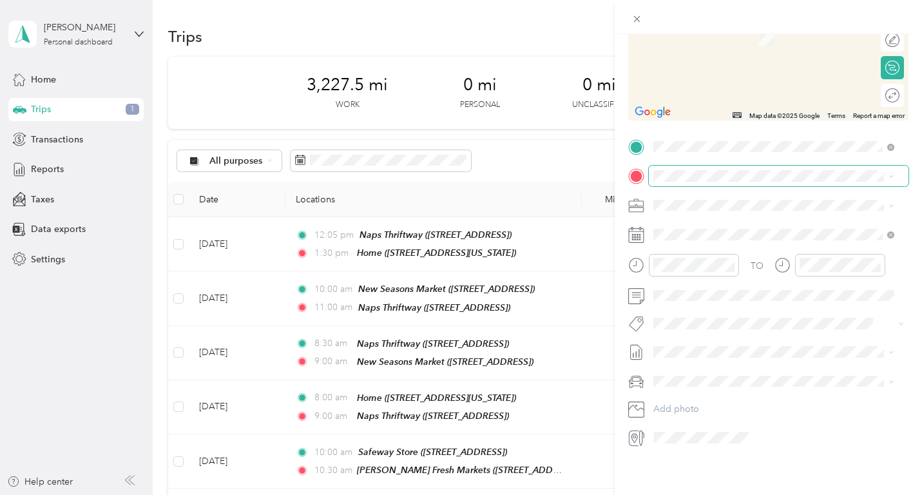
click at [741, 166] on span at bounding box center [779, 176] width 260 height 21
click at [728, 226] on div "TEAM [PERSON_NAME] [PERSON_NAME] Fuel Center [STREET_ADDRESS]" at bounding box center [784, 230] width 213 height 39
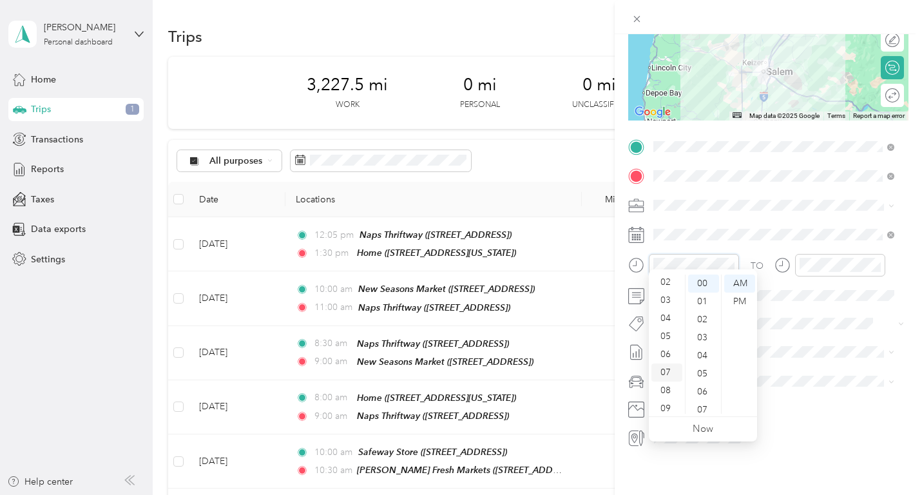
scroll to position [0, 0]
click at [662, 280] on div "12" at bounding box center [666, 283] width 31 height 18
click at [706, 307] on div "30" at bounding box center [703, 309] width 31 height 18
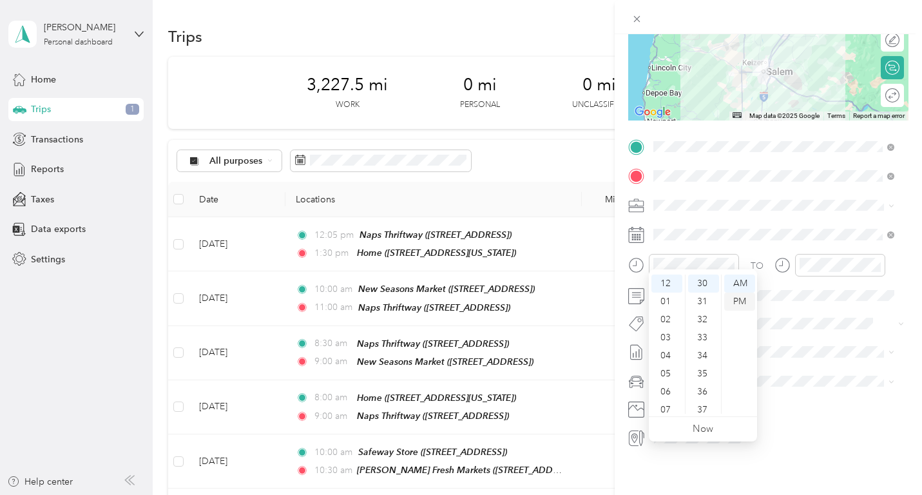
click at [736, 298] on div "PM" at bounding box center [739, 302] width 31 height 18
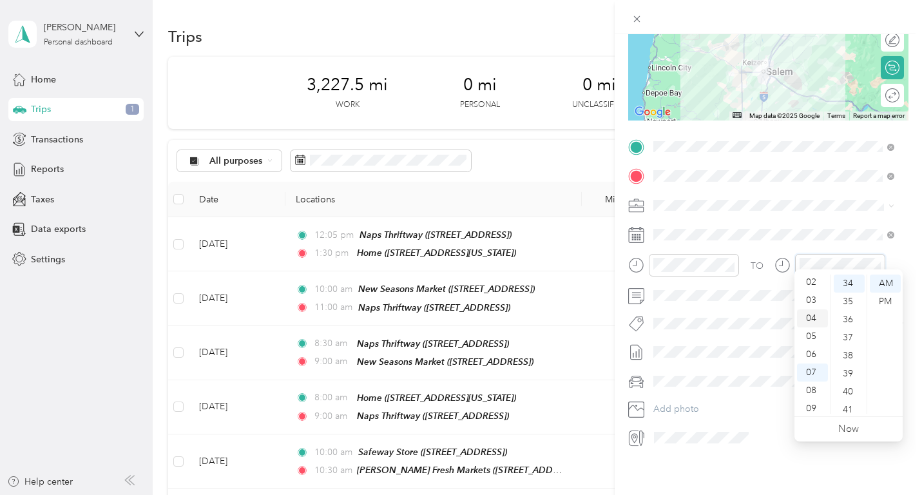
scroll to position [0, 0]
click at [811, 299] on div "01" at bounding box center [812, 302] width 31 height 18
click at [845, 286] on div "00" at bounding box center [849, 283] width 31 height 18
click at [885, 300] on div "PM" at bounding box center [885, 302] width 31 height 18
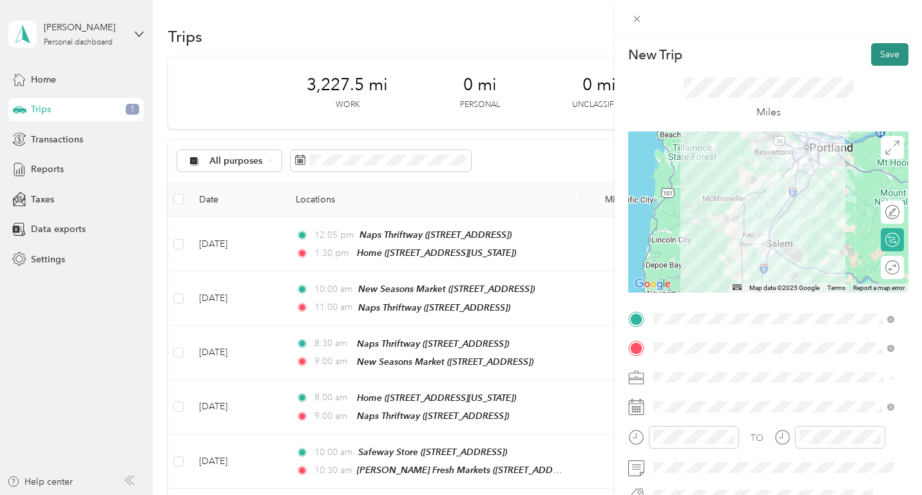
click at [881, 52] on button "Save" at bounding box center [889, 54] width 37 height 23
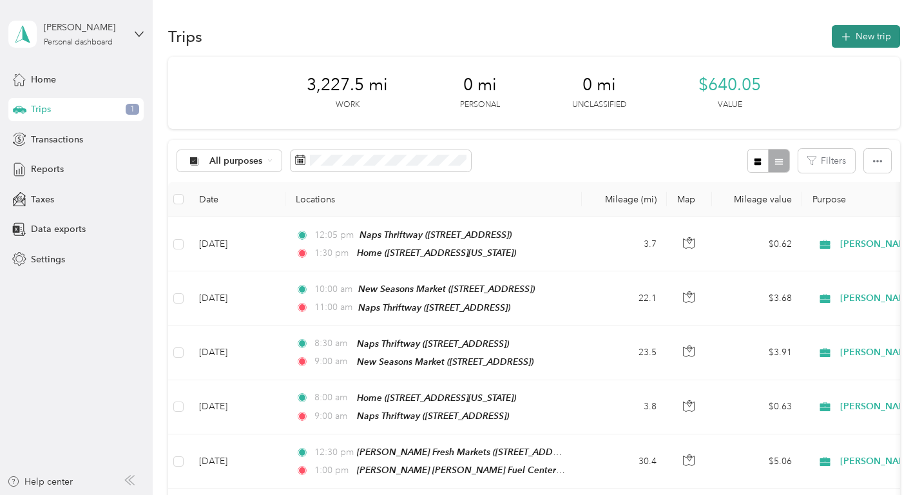
click at [879, 35] on button "New trip" at bounding box center [866, 36] width 68 height 23
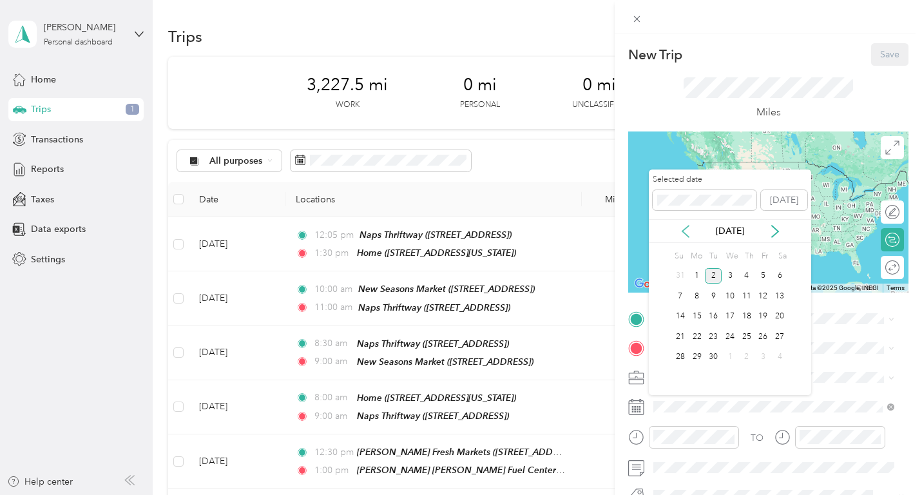
click at [684, 229] on icon at bounding box center [685, 232] width 6 height 12
click at [732, 351] on div "27" at bounding box center [730, 357] width 17 height 16
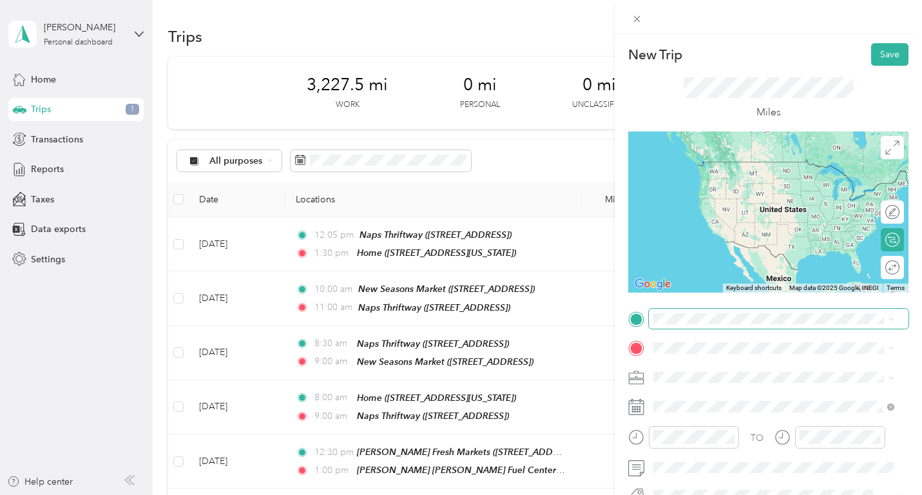
click at [725, 312] on span at bounding box center [779, 319] width 260 height 21
click at [749, 184] on div "TEAM [PERSON_NAME] [PERSON_NAME] Fuel Center [STREET_ADDRESS]" at bounding box center [784, 183] width 213 height 39
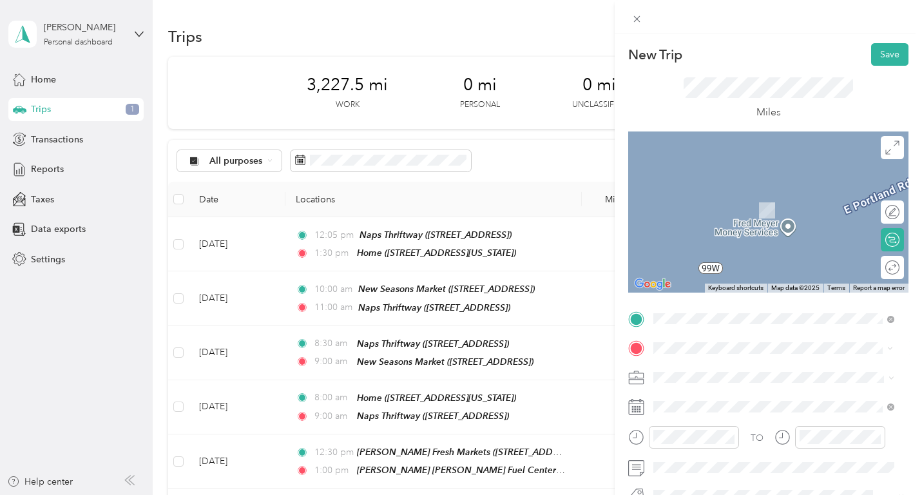
click at [742, 210] on span "[STREET_ADDRESS][US_STATE]" at bounding box center [742, 210] width 129 height 11
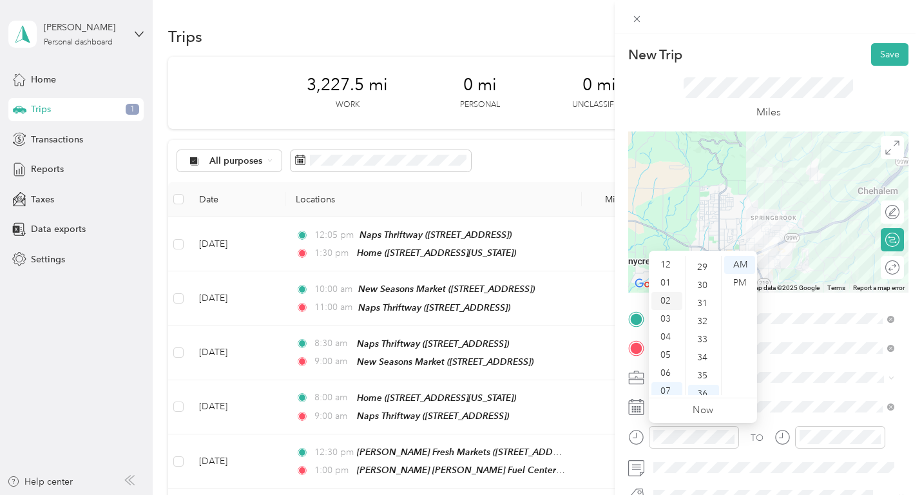
click at [662, 295] on div "02" at bounding box center [666, 301] width 31 height 18
click at [700, 265] on div "00" at bounding box center [703, 265] width 31 height 18
click at [744, 280] on div "PM" at bounding box center [739, 283] width 31 height 18
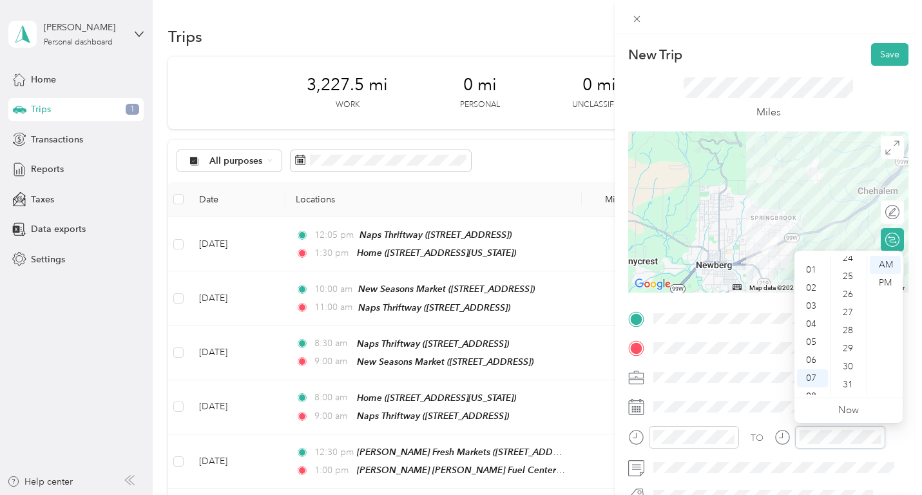
scroll to position [263, 0]
click at [818, 288] on div "02" at bounding box center [812, 288] width 31 height 18
click at [852, 269] on div "15" at bounding box center [849, 273] width 31 height 18
click at [890, 282] on div "PM" at bounding box center [885, 283] width 31 height 18
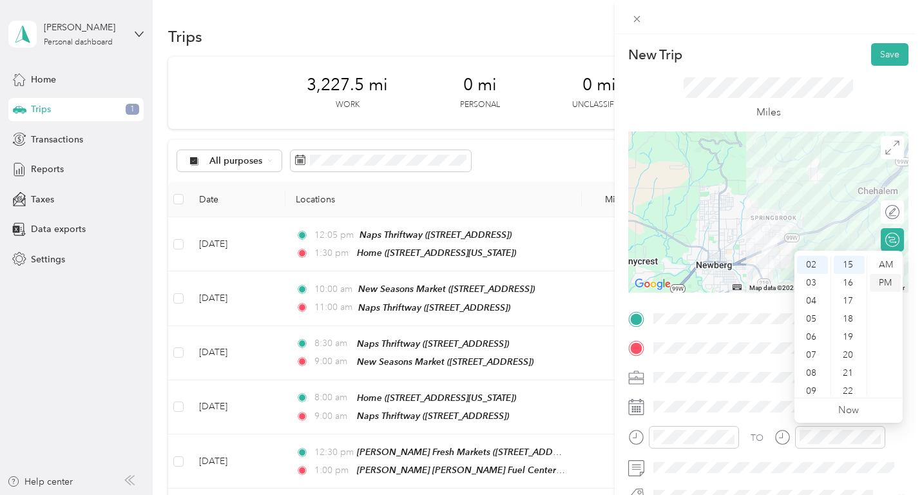
click at [890, 282] on div "PM" at bounding box center [885, 283] width 31 height 18
click at [753, 367] on span at bounding box center [779, 377] width 260 height 21
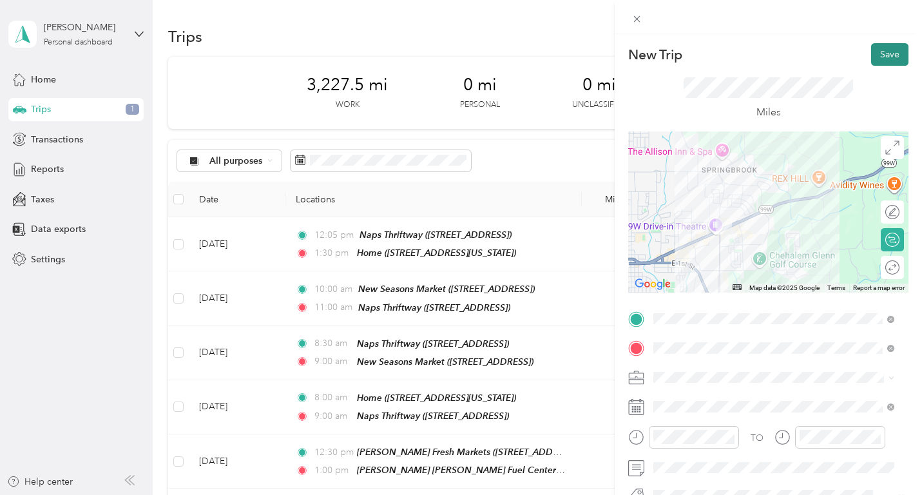
click at [883, 53] on button "Save" at bounding box center [889, 54] width 37 height 23
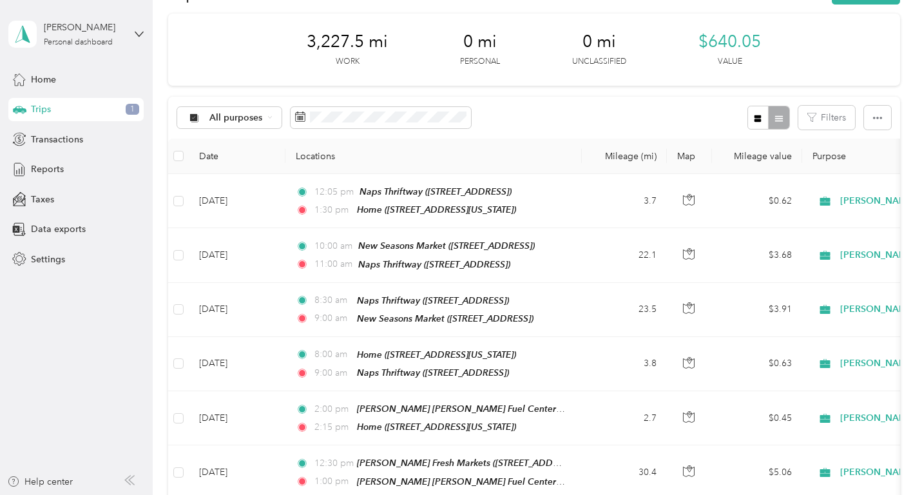
scroll to position [0, 0]
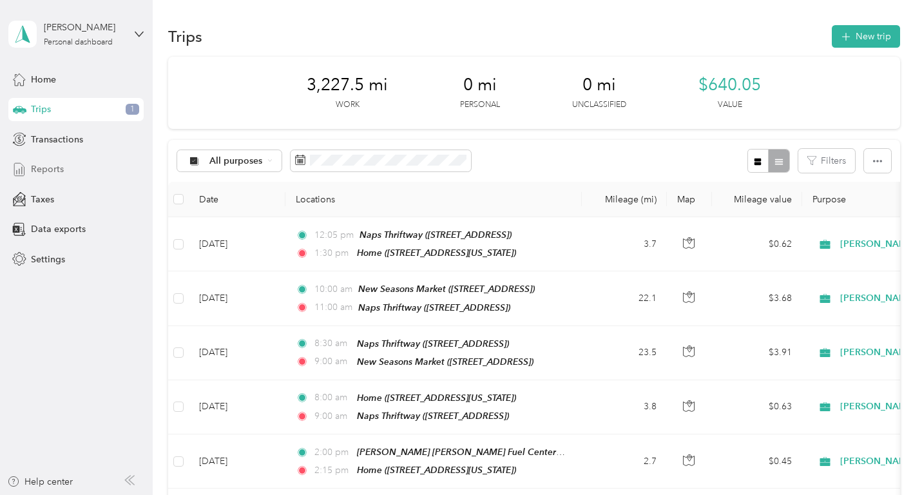
click at [44, 173] on span "Reports" at bounding box center [47, 169] width 33 height 14
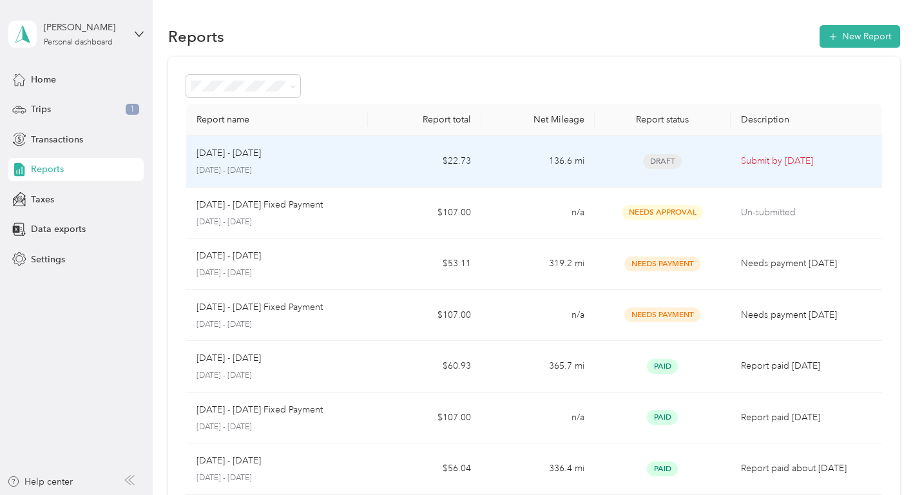
click at [242, 160] on div "[DATE] - [DATE] [DATE] - [DATE]" at bounding box center [277, 161] width 161 height 30
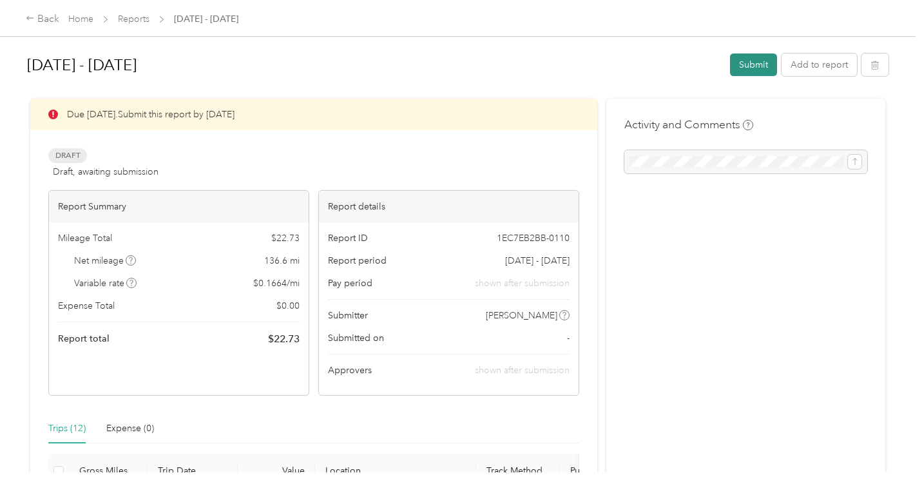
click at [753, 66] on button "Submit" at bounding box center [753, 64] width 47 height 23
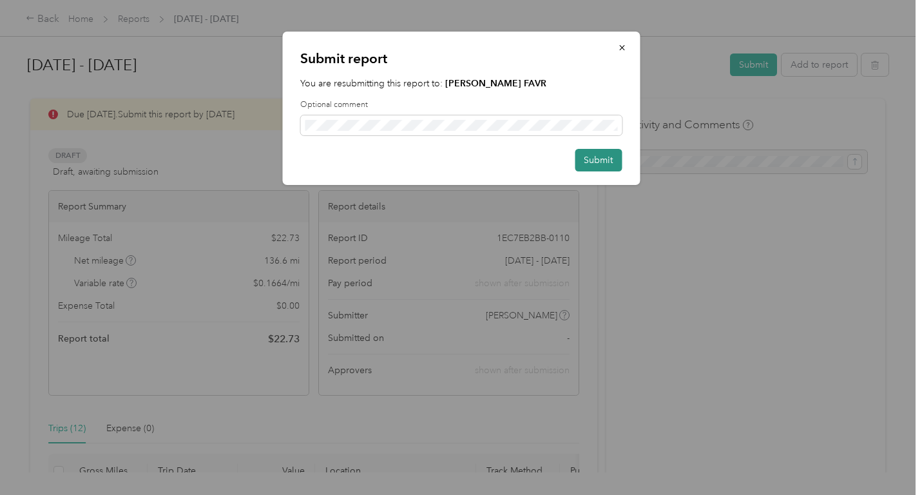
click at [587, 160] on button "Submit" at bounding box center [598, 160] width 47 height 23
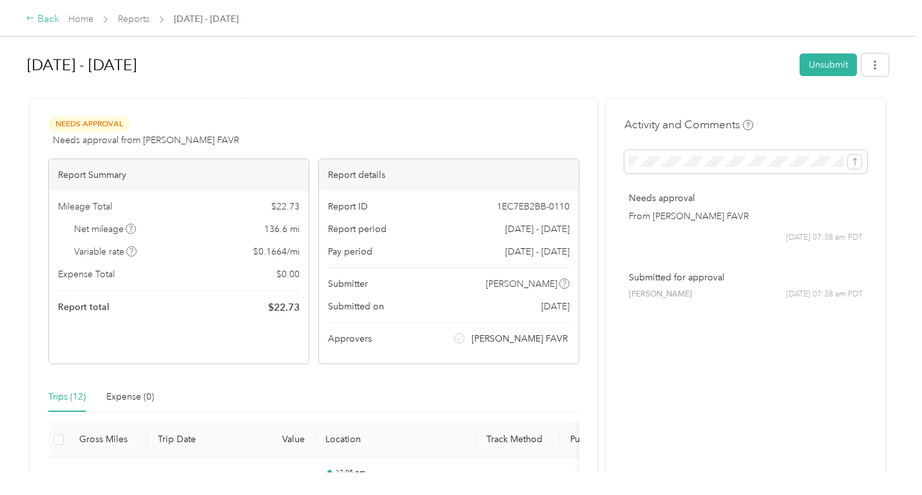
click at [33, 20] on icon at bounding box center [30, 18] width 9 height 9
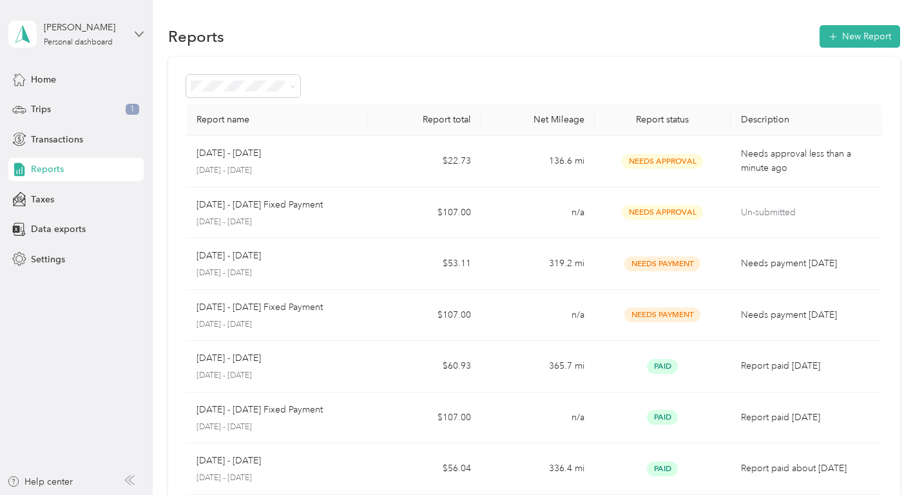
click at [135, 32] on icon at bounding box center [139, 34] width 9 height 9
click at [41, 103] on div "Log out" at bounding box center [45, 106] width 50 height 14
